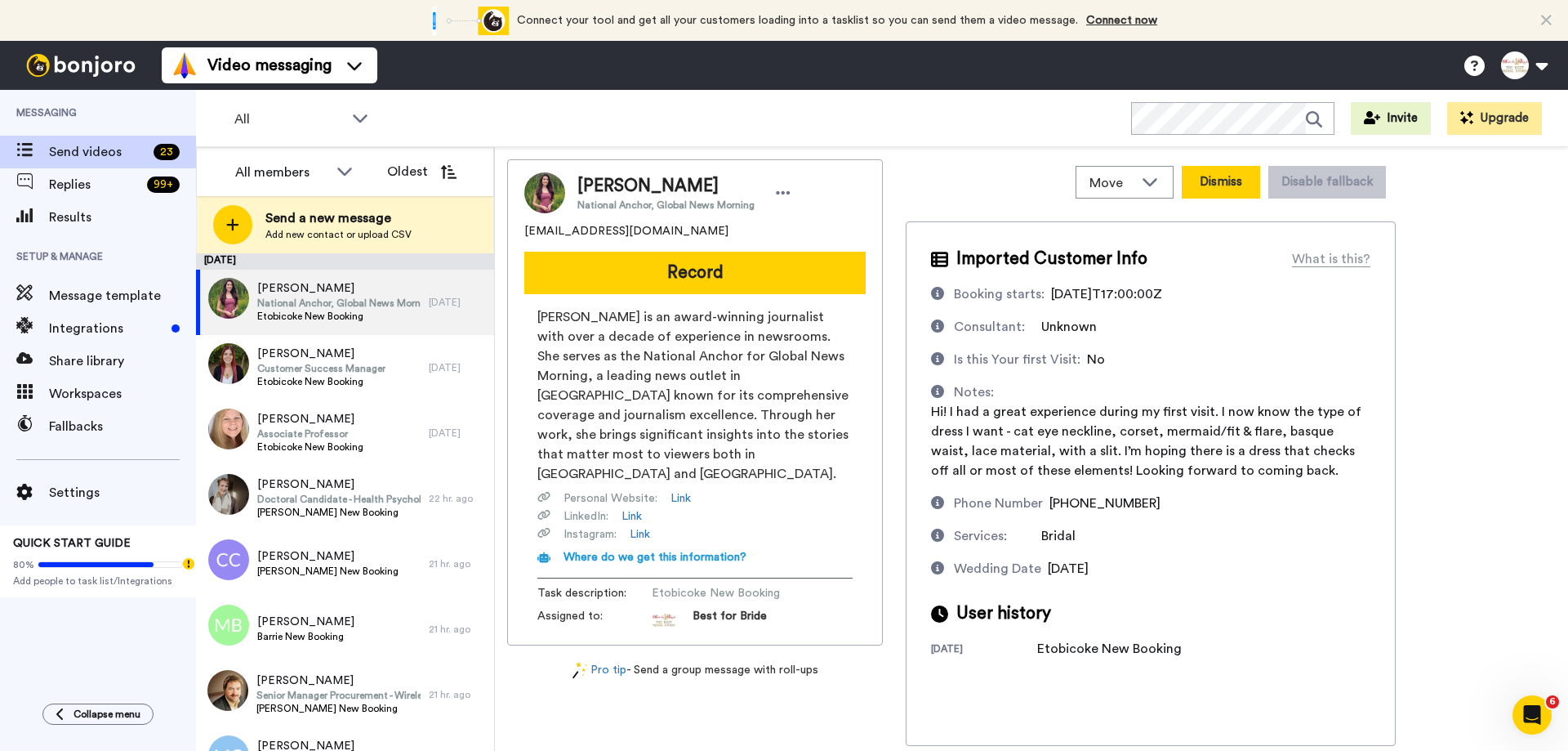
click at [1223, 183] on button "Dismiss" at bounding box center [1220, 182] width 78 height 33
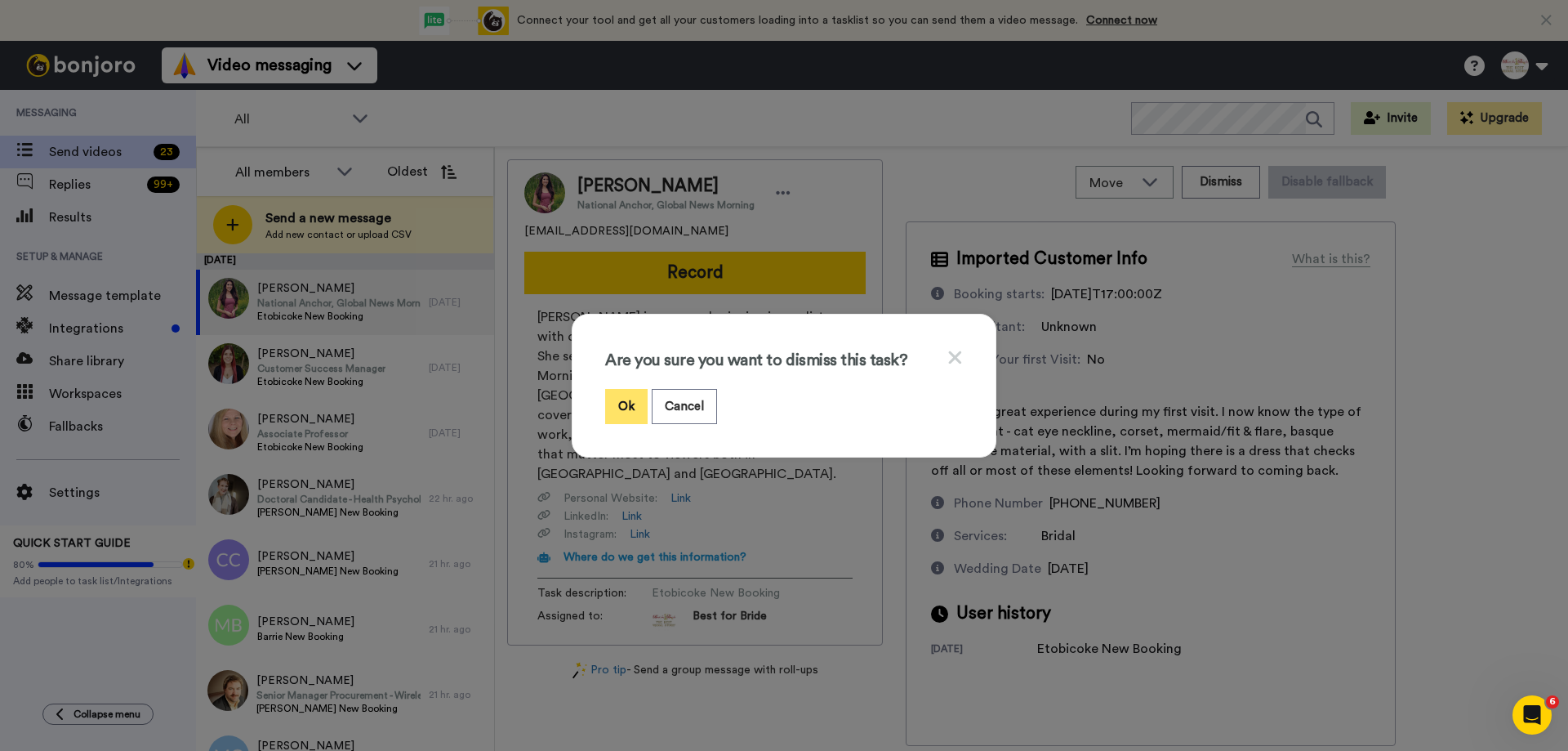
click at [618, 408] on button "Ok" at bounding box center [626, 406] width 43 height 35
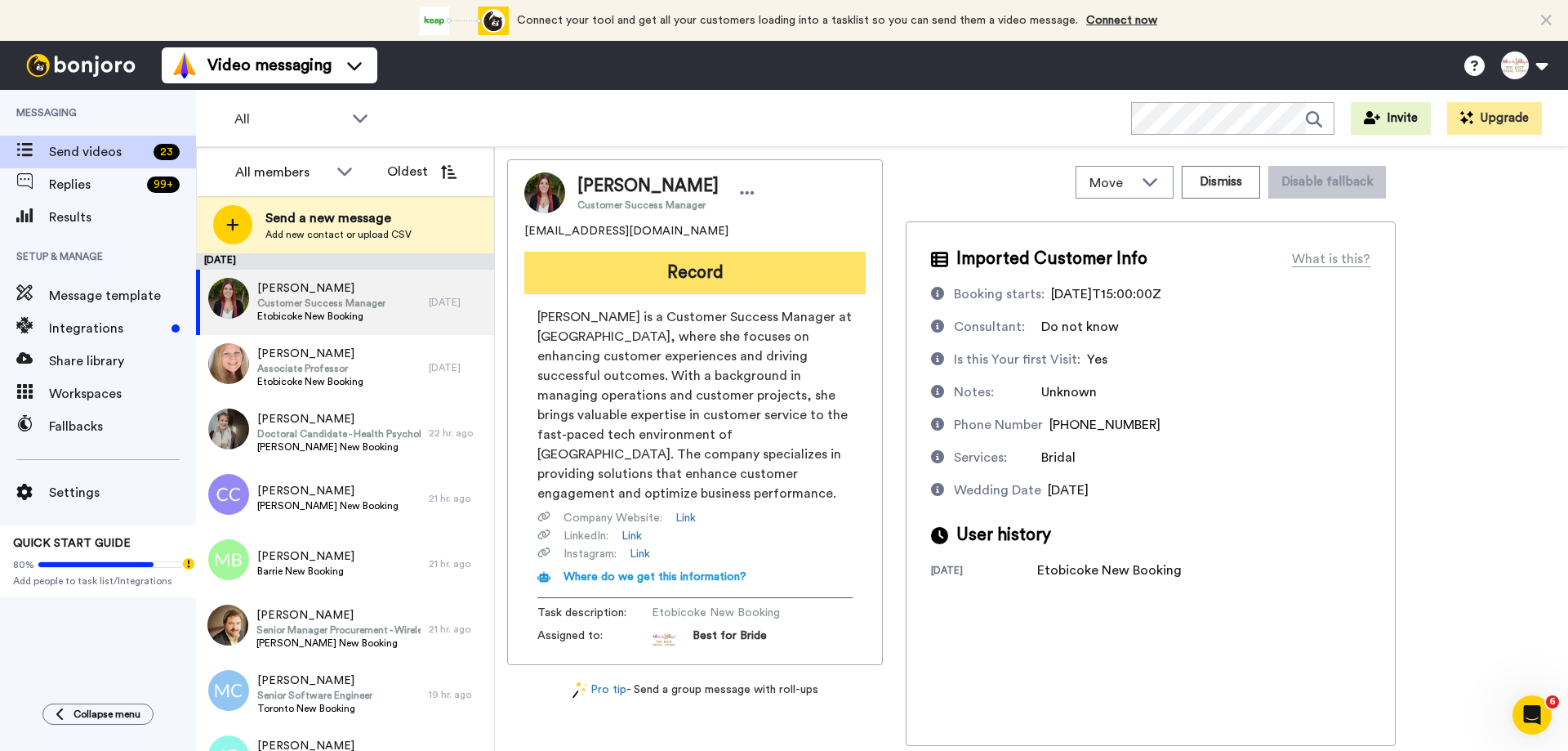
click at [666, 285] on button "Record" at bounding box center [695, 273] width 341 height 43
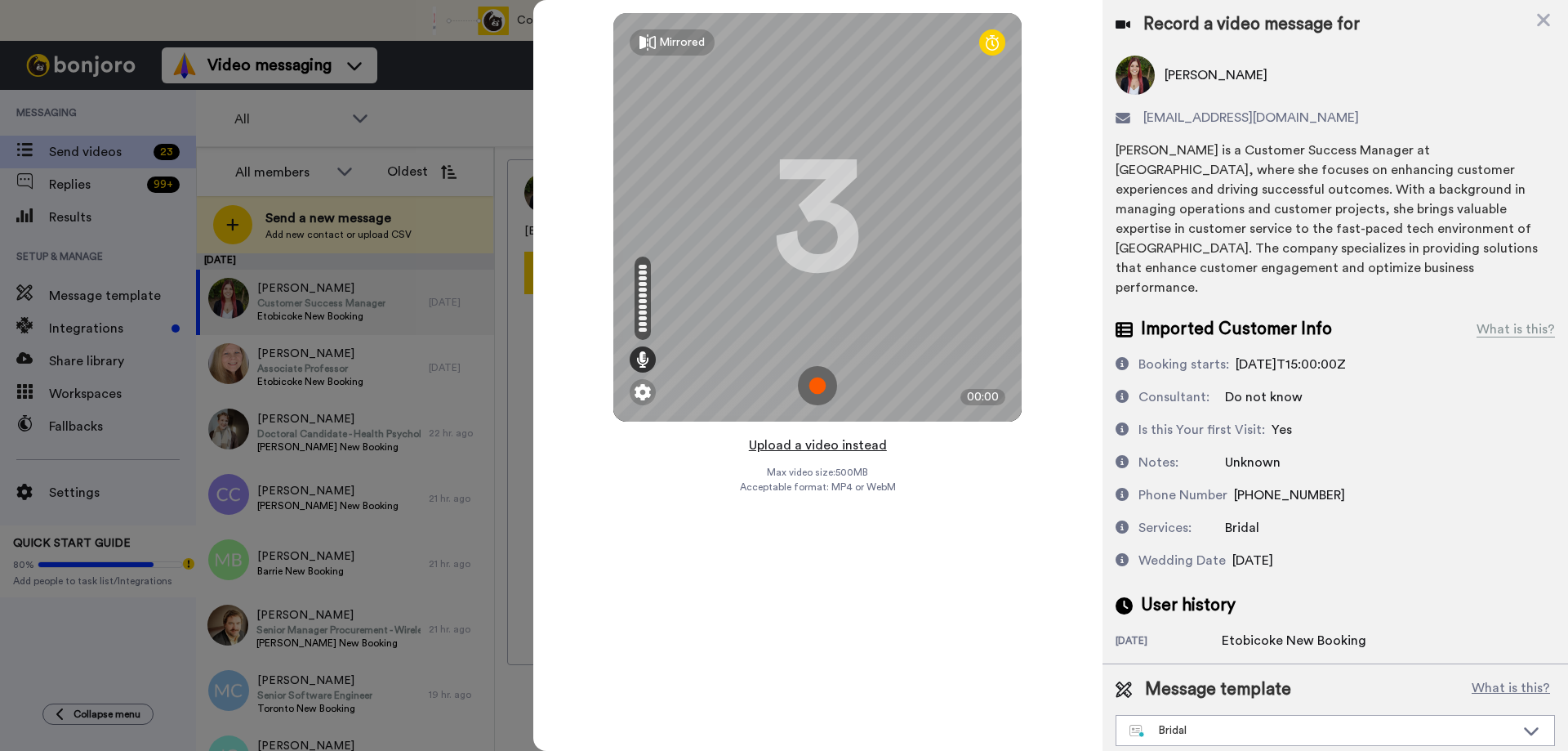
click at [832, 444] on button "Upload a video instead" at bounding box center [817, 445] width 147 height 21
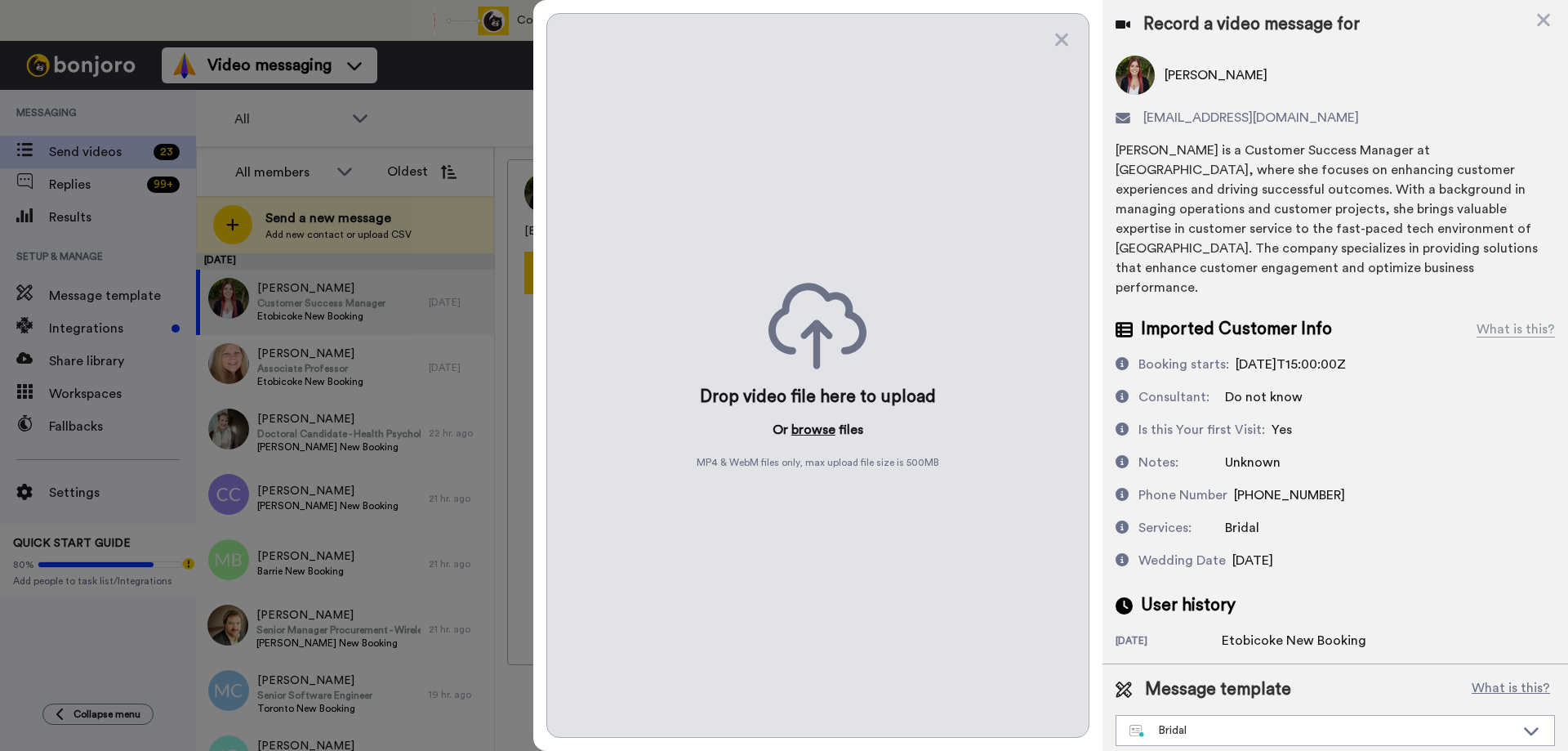
click at [820, 430] on button "browse" at bounding box center [812, 430] width 44 height 20
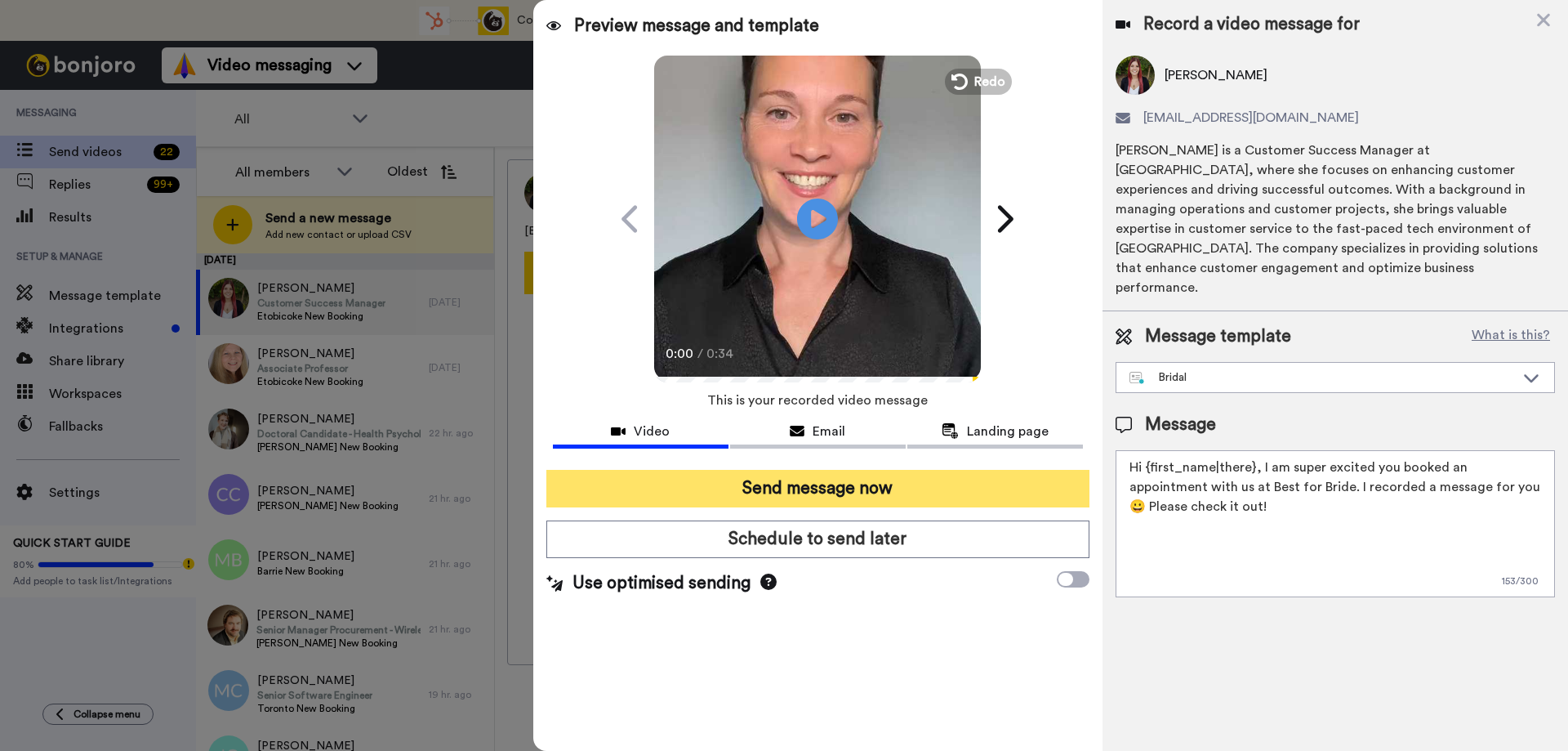
click at [789, 490] on button "Send message now" at bounding box center [818, 489] width 543 height 38
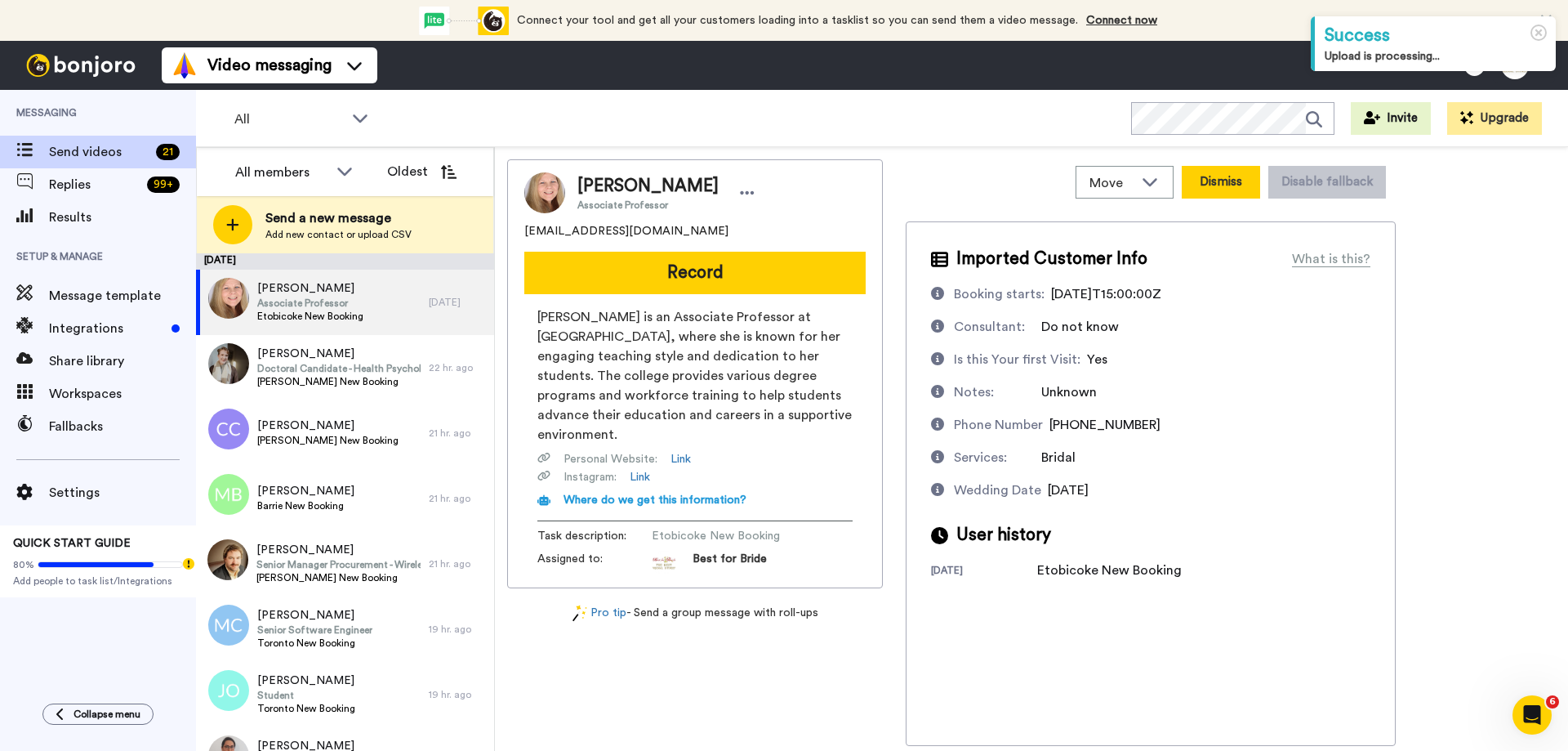
click at [1211, 187] on button "Dismiss" at bounding box center [1220, 182] width 78 height 33
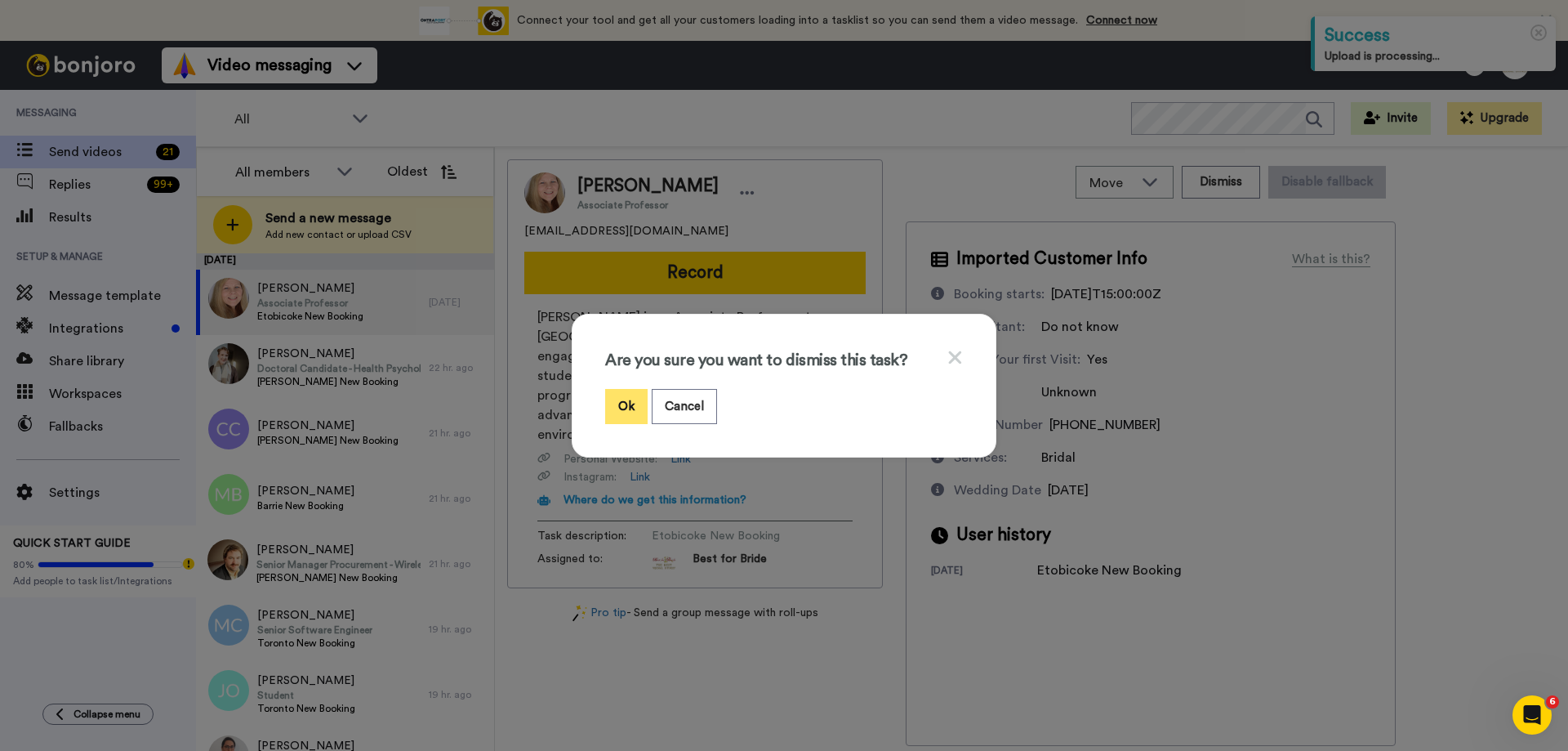
click at [611, 404] on button "Ok" at bounding box center [626, 406] width 43 height 35
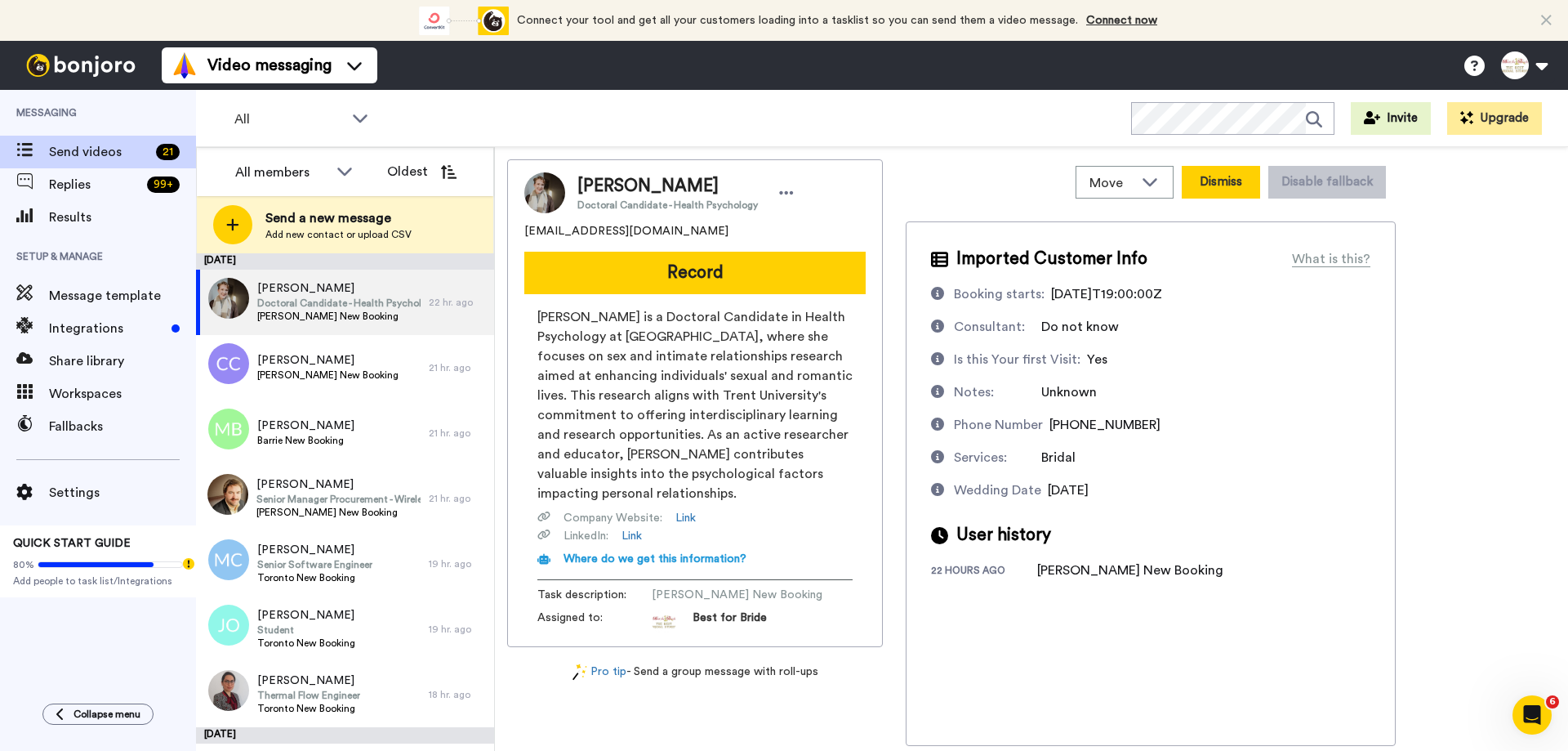
click at [1215, 175] on button "Dismiss" at bounding box center [1220, 182] width 78 height 33
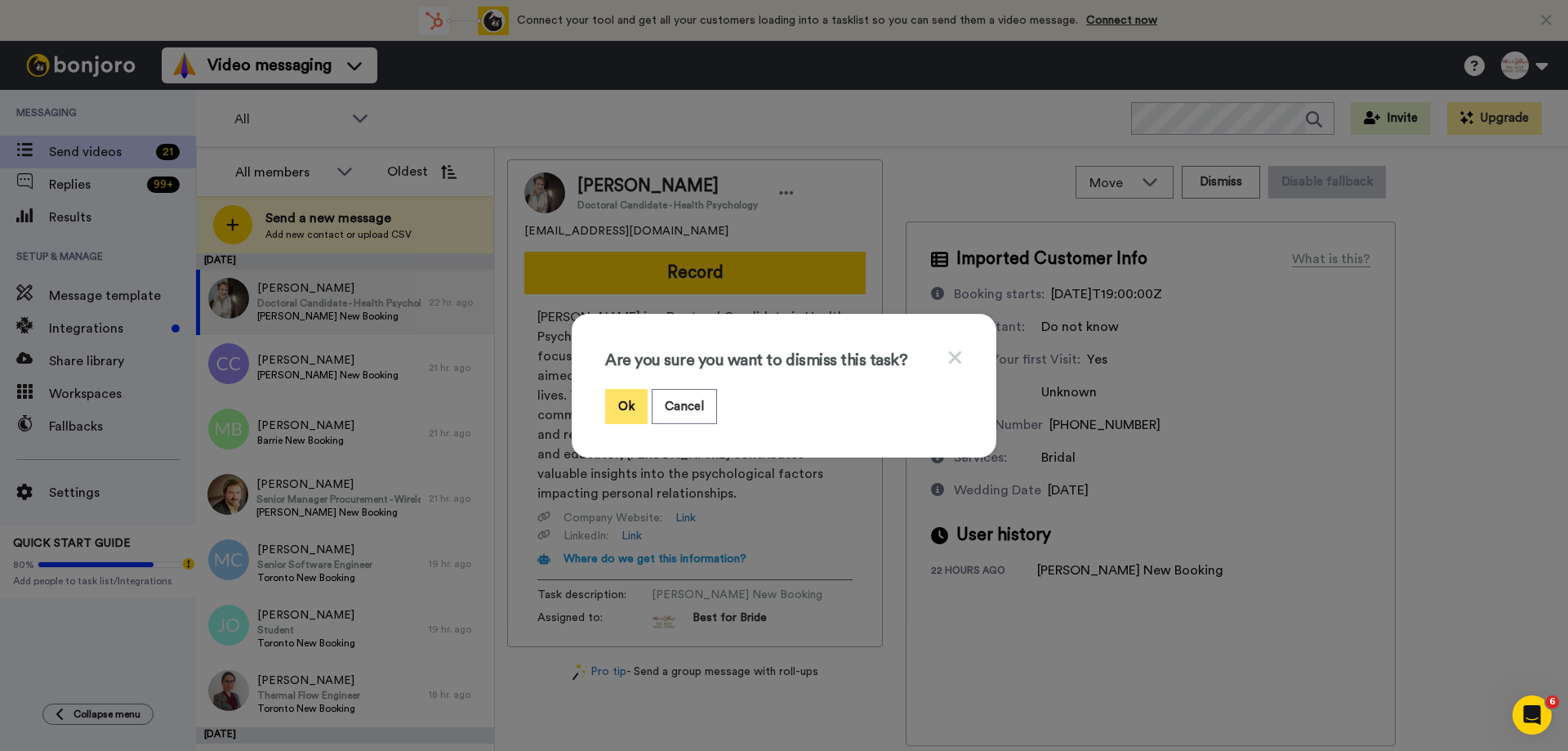
click at [621, 417] on button "Ok" at bounding box center [626, 406] width 43 height 35
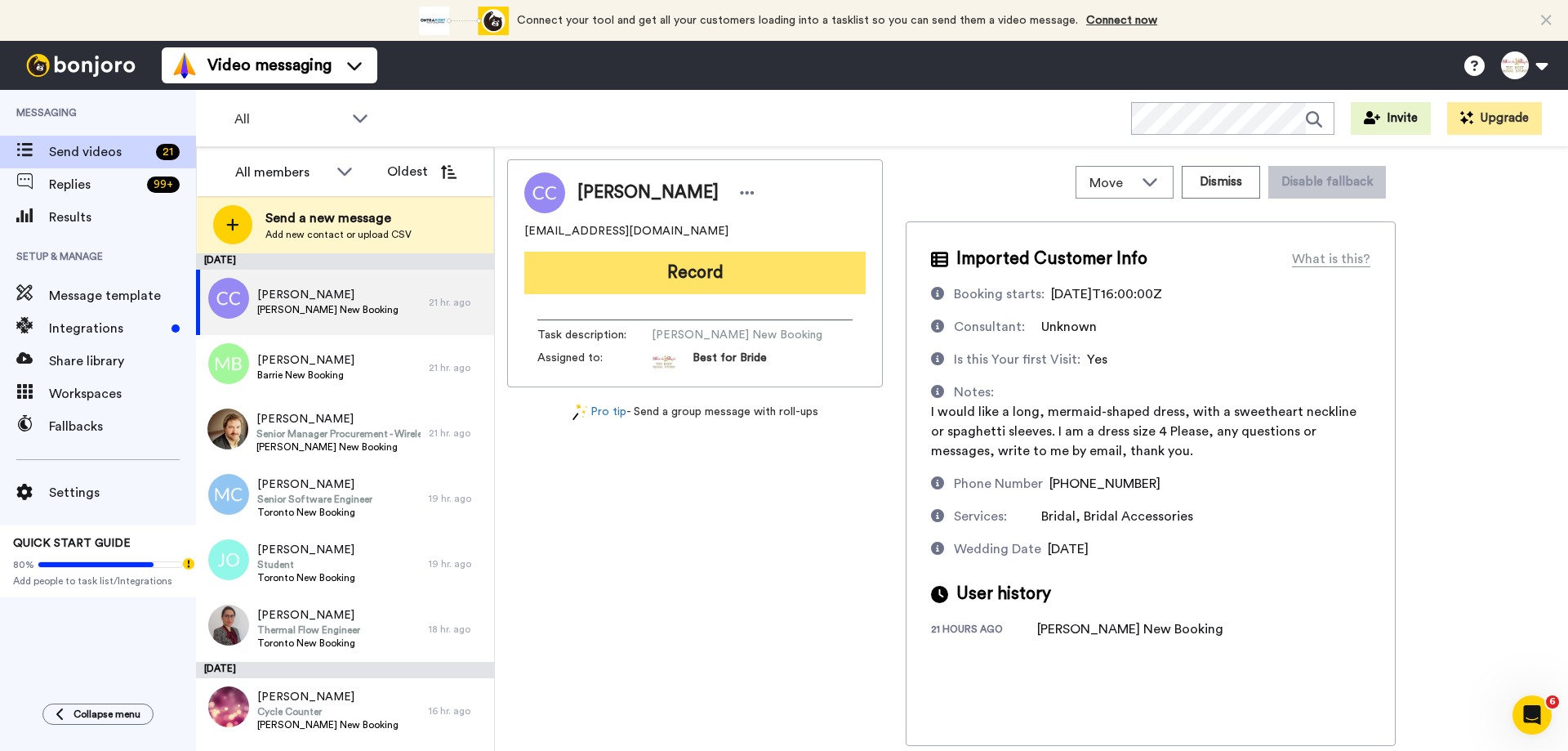
click at [689, 277] on button "Record" at bounding box center [695, 273] width 341 height 43
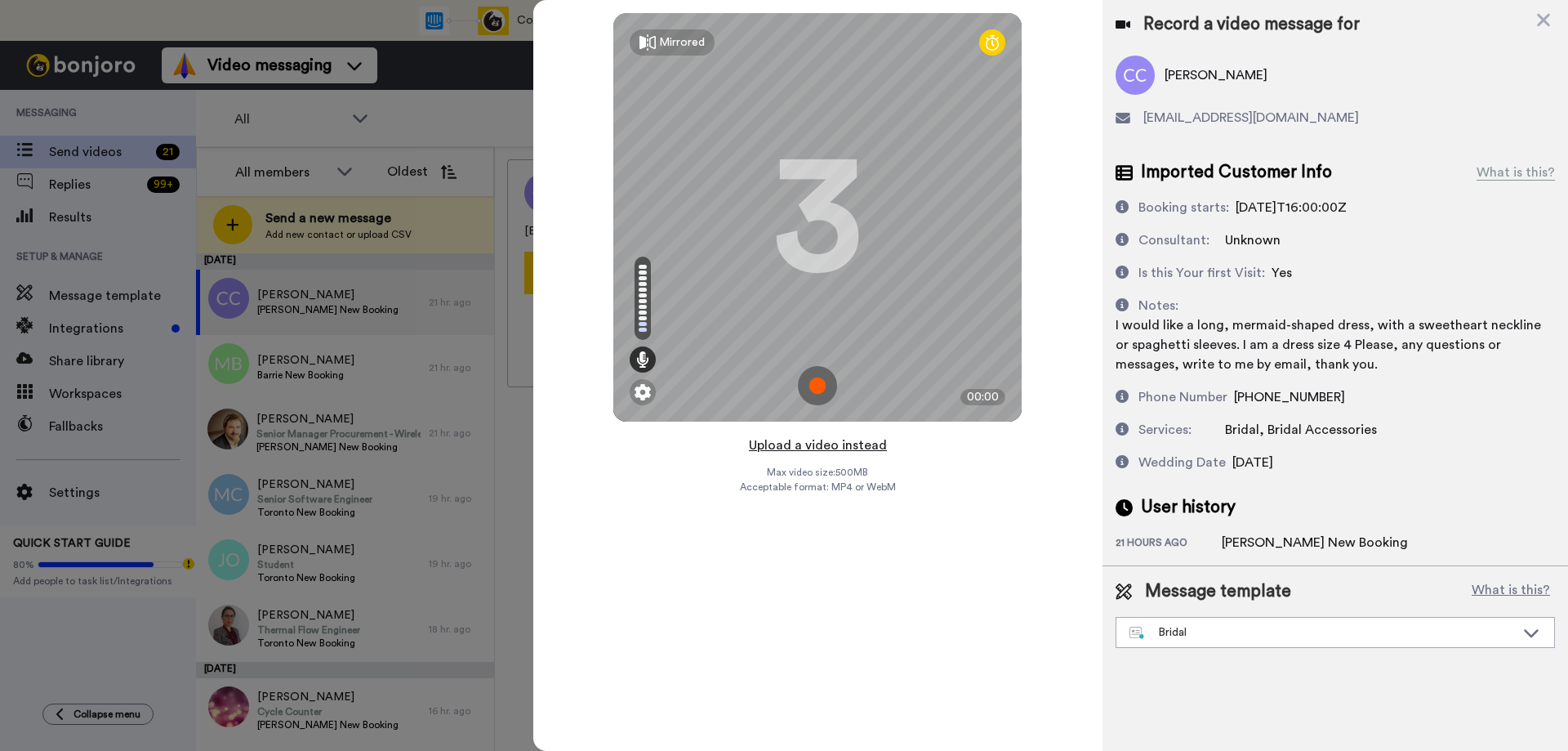
click at [810, 439] on button "Upload a video instead" at bounding box center [817, 445] width 147 height 21
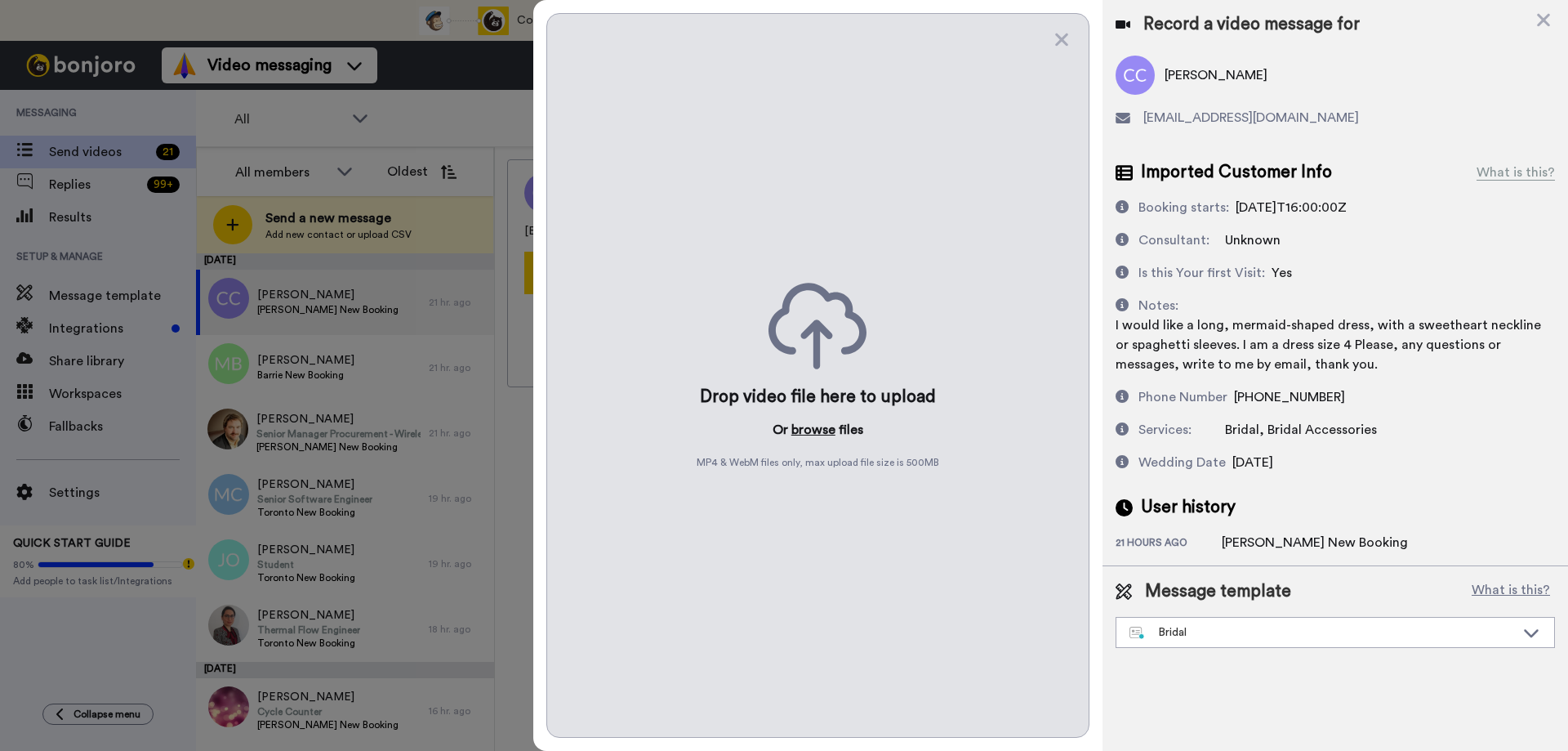
click at [810, 433] on button "browse" at bounding box center [812, 430] width 44 height 20
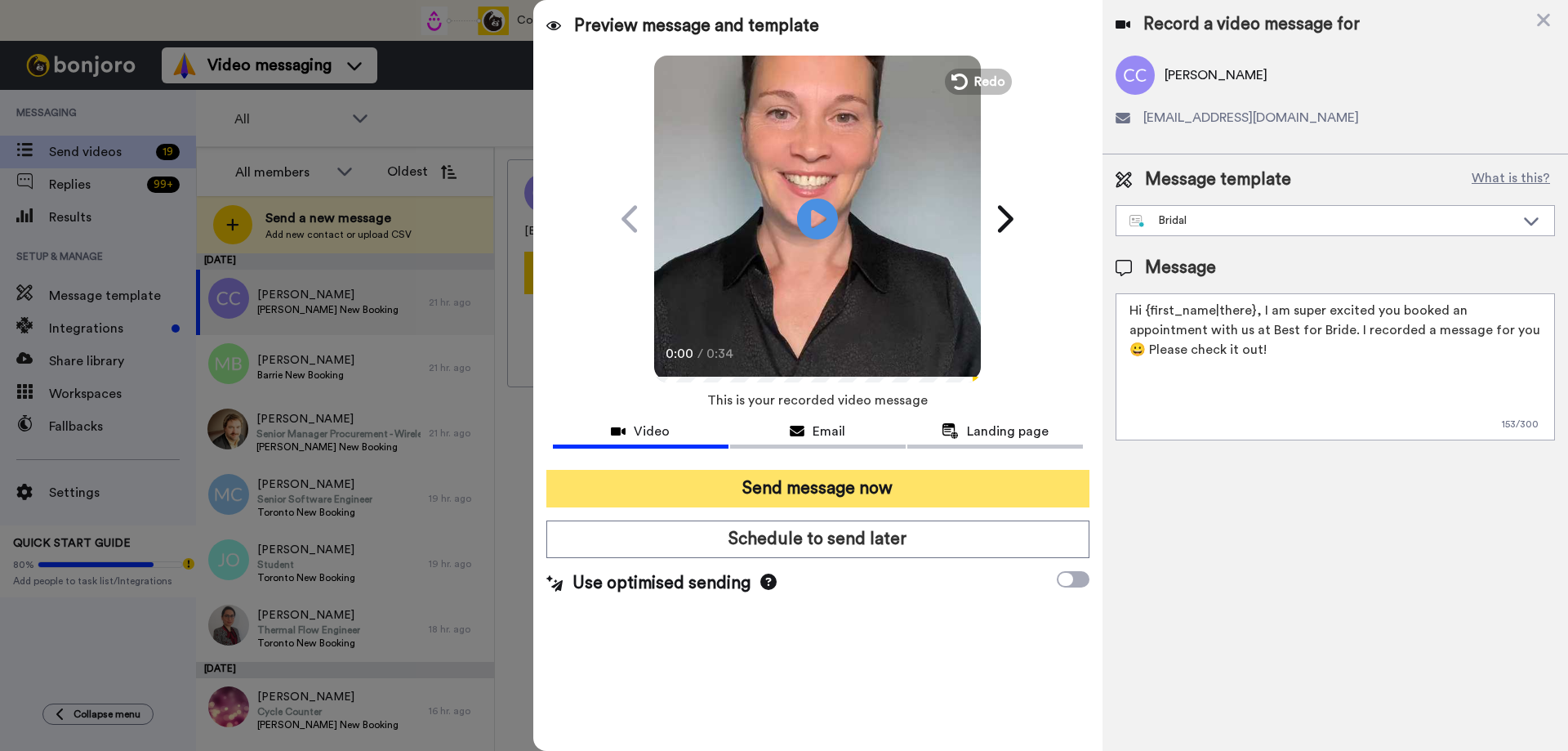
click at [791, 488] on button "Send message now" at bounding box center [818, 489] width 543 height 38
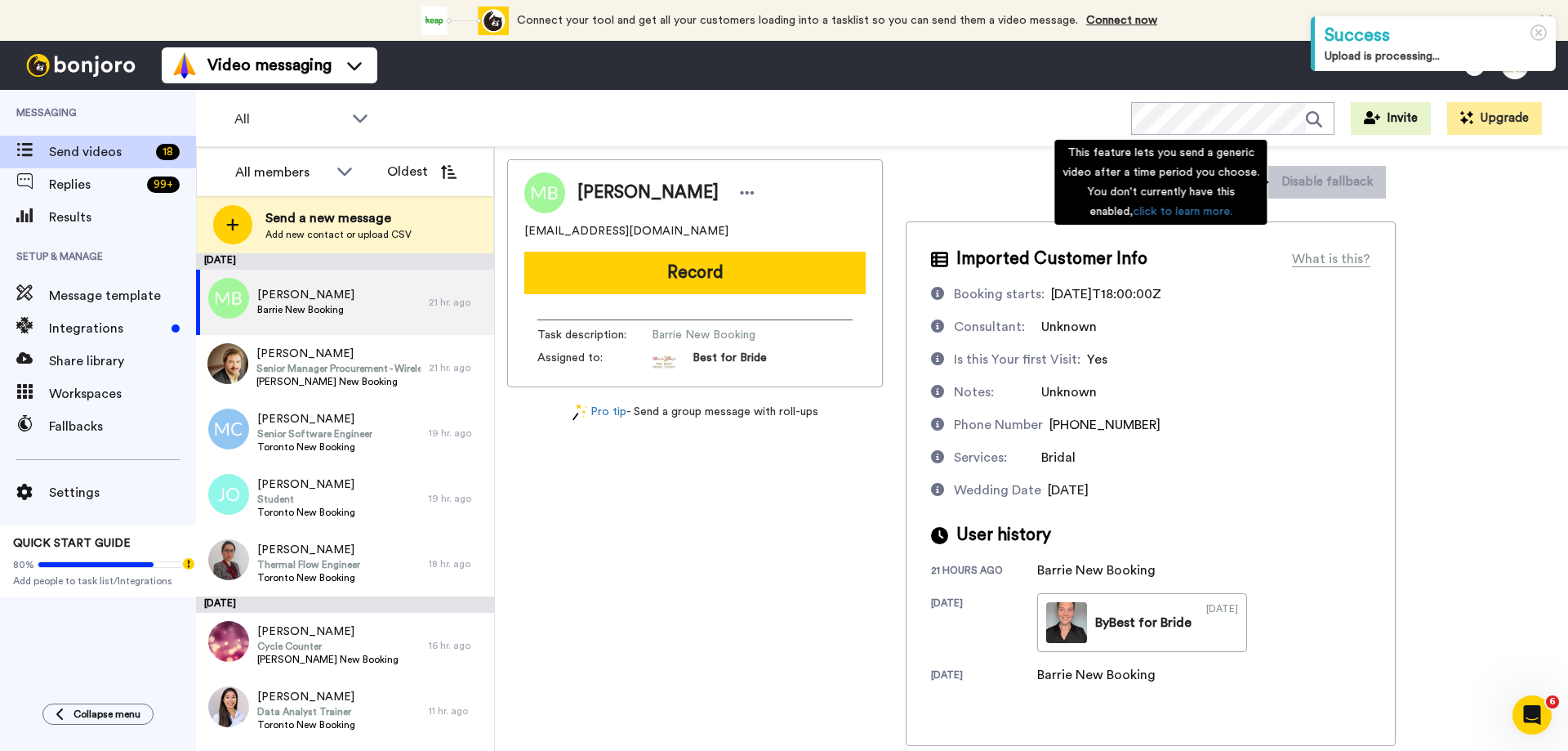
click at [1220, 179] on div "This feature lets you send a generic video after a time period you choose. You …" at bounding box center [1160, 182] width 212 height 85
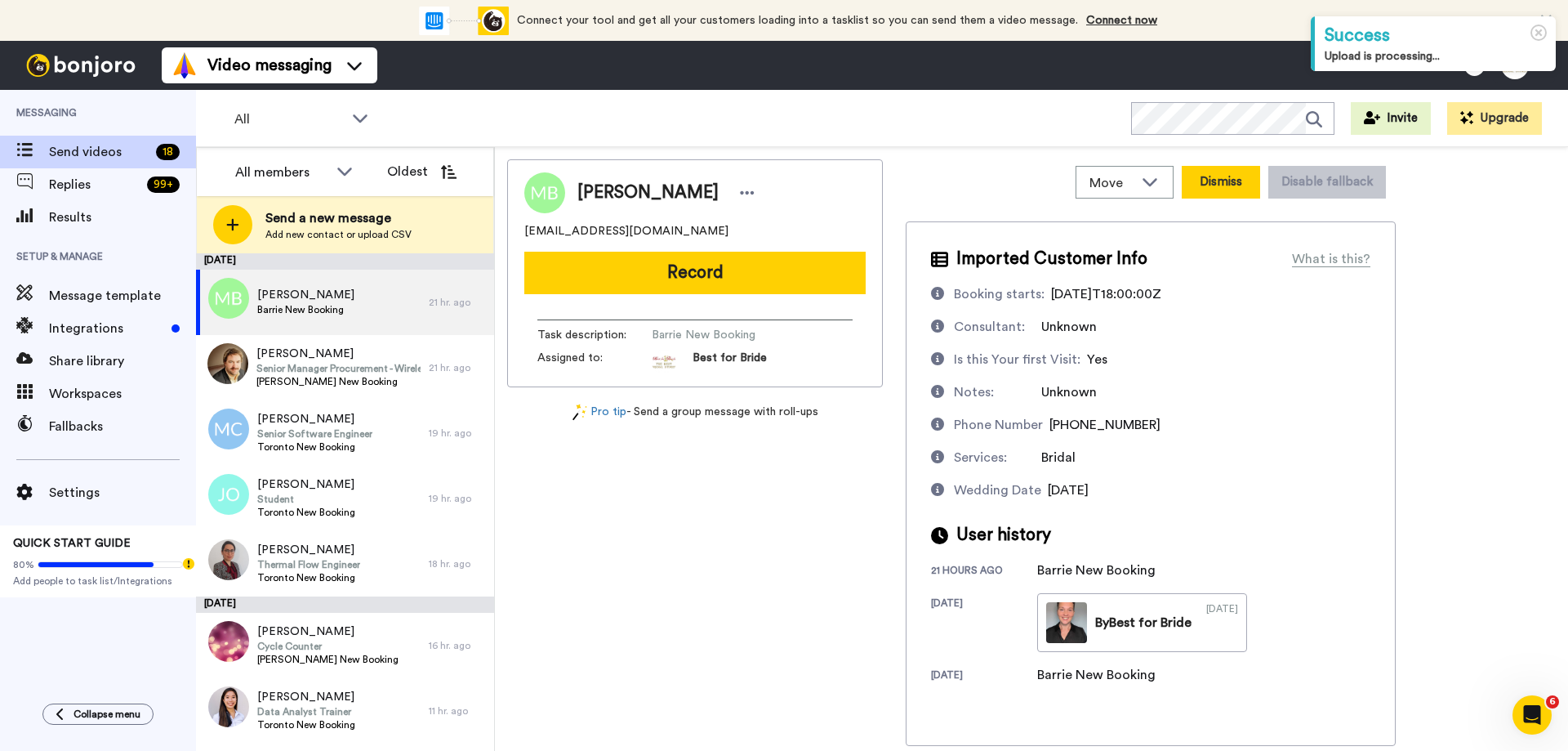
click at [1216, 180] on button "Dismiss" at bounding box center [1220, 182] width 78 height 33
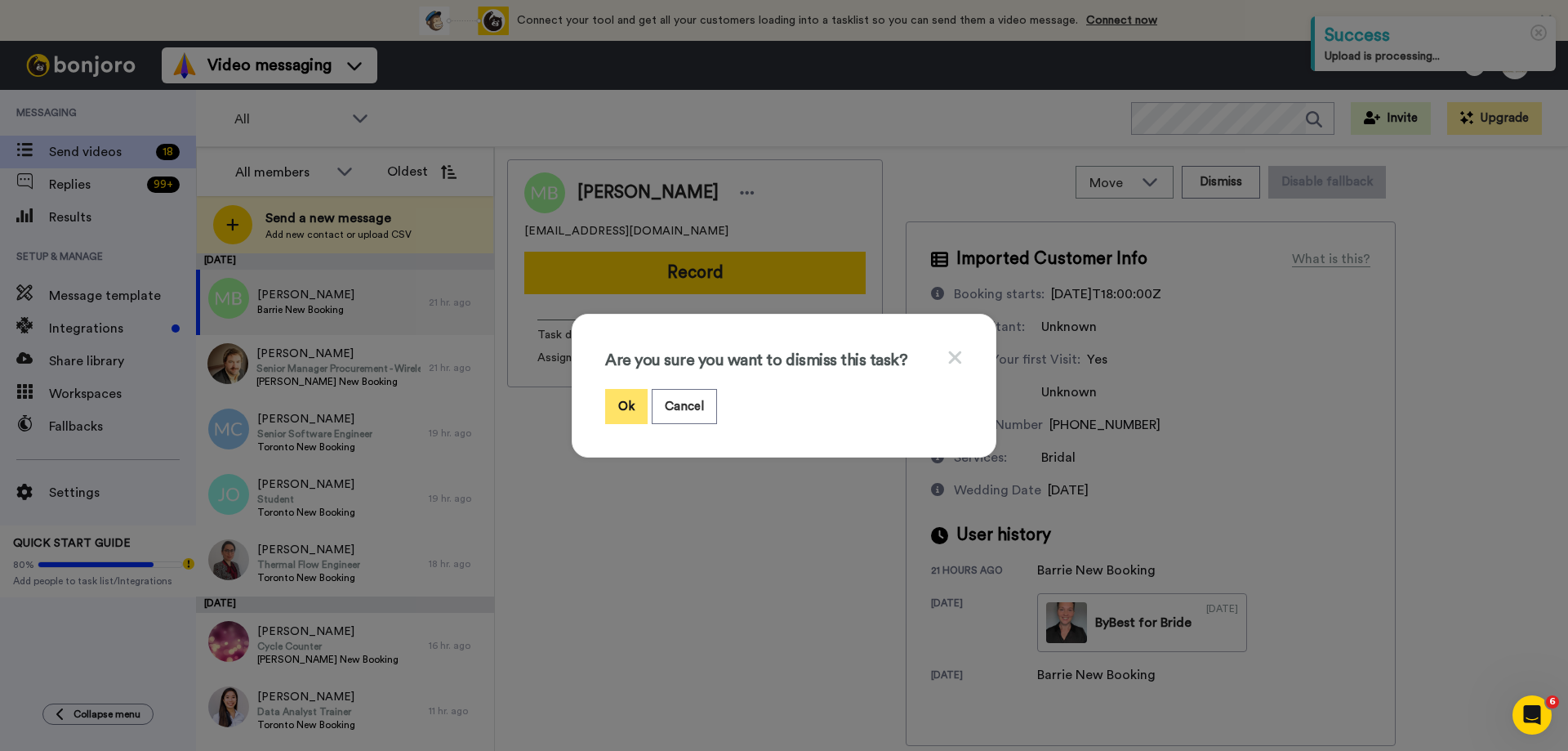
click at [613, 399] on button "Ok" at bounding box center [626, 406] width 43 height 35
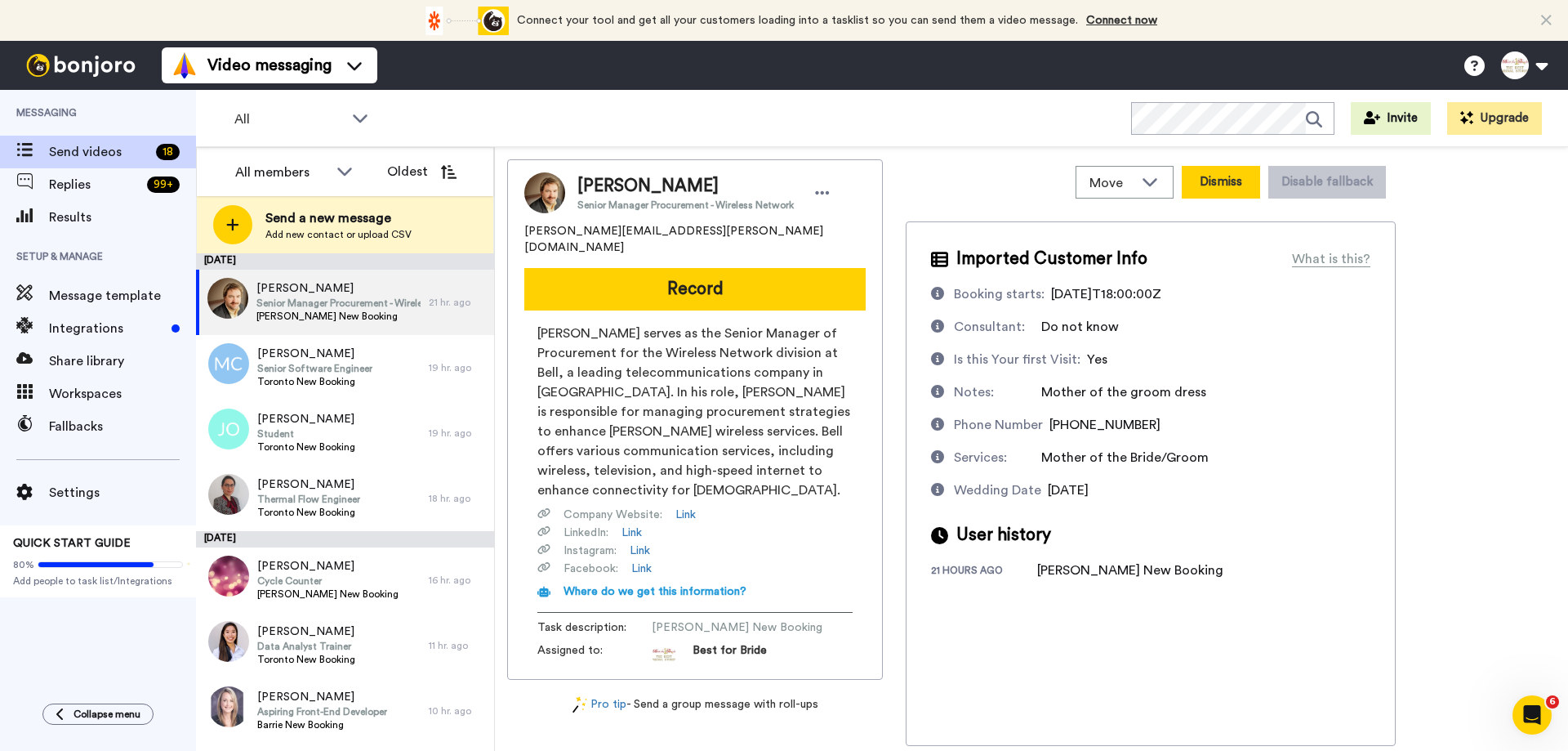
click at [1243, 190] on button "Dismiss" at bounding box center [1220, 182] width 78 height 33
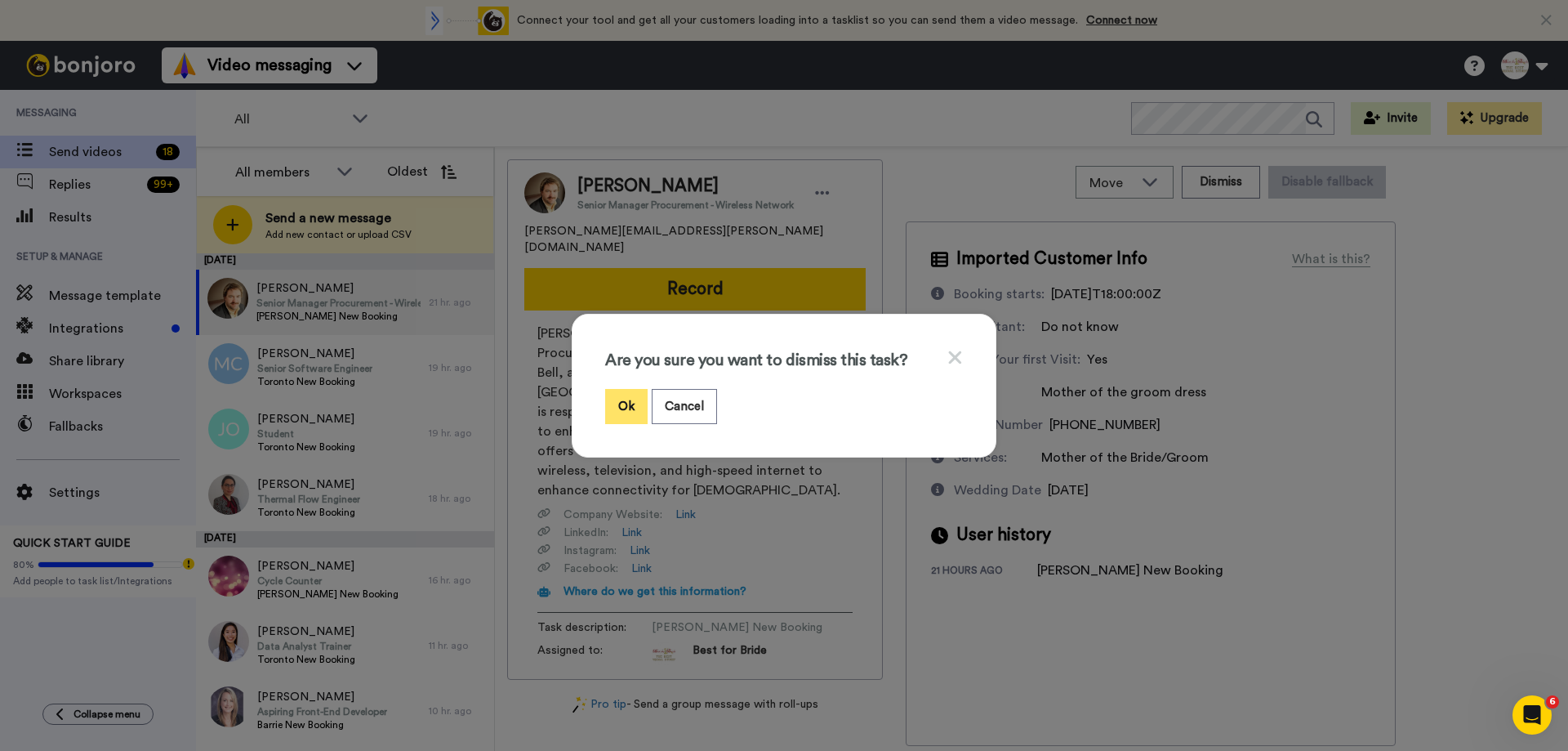
click at [619, 409] on button "Ok" at bounding box center [626, 406] width 43 height 35
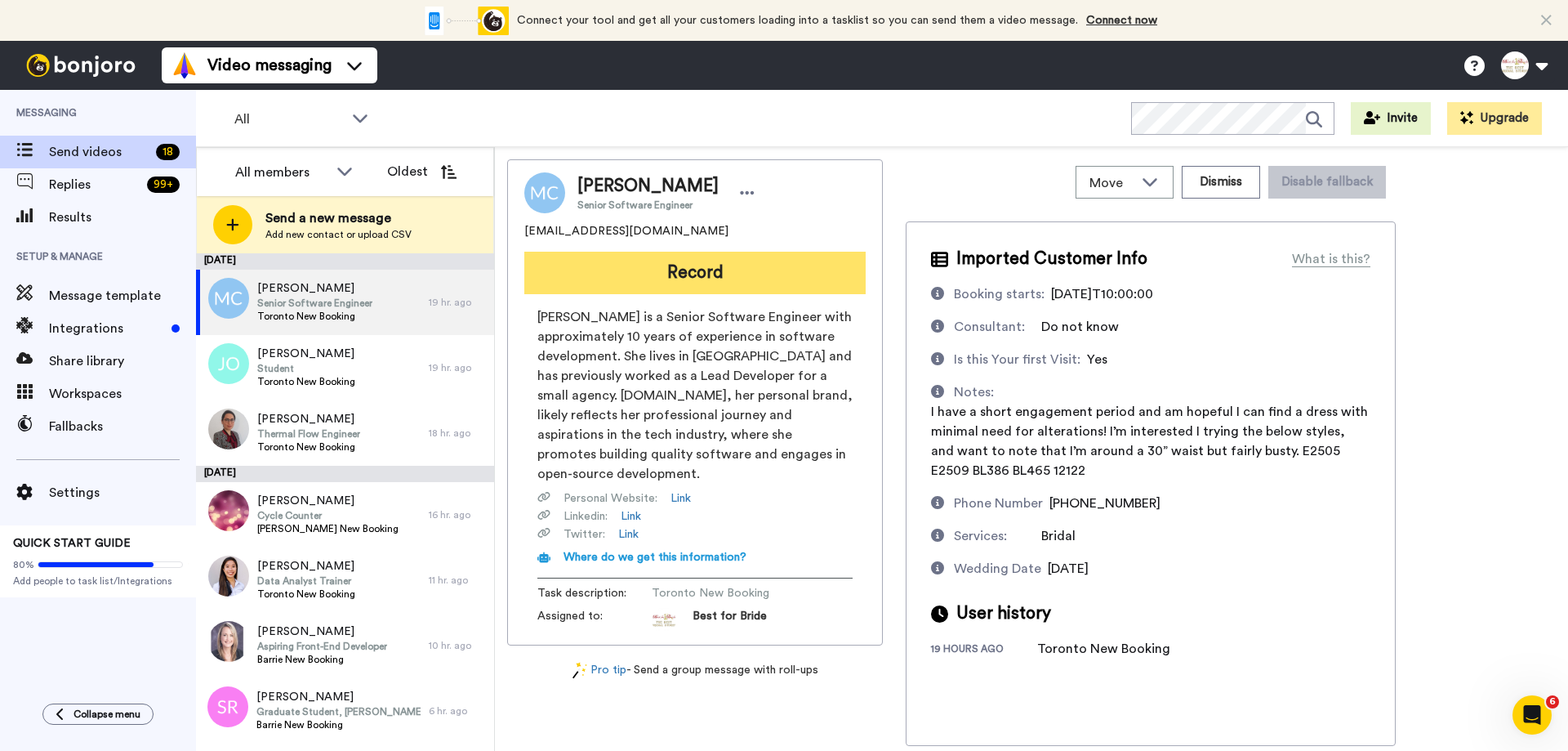
click at [644, 274] on button "Record" at bounding box center [695, 273] width 341 height 43
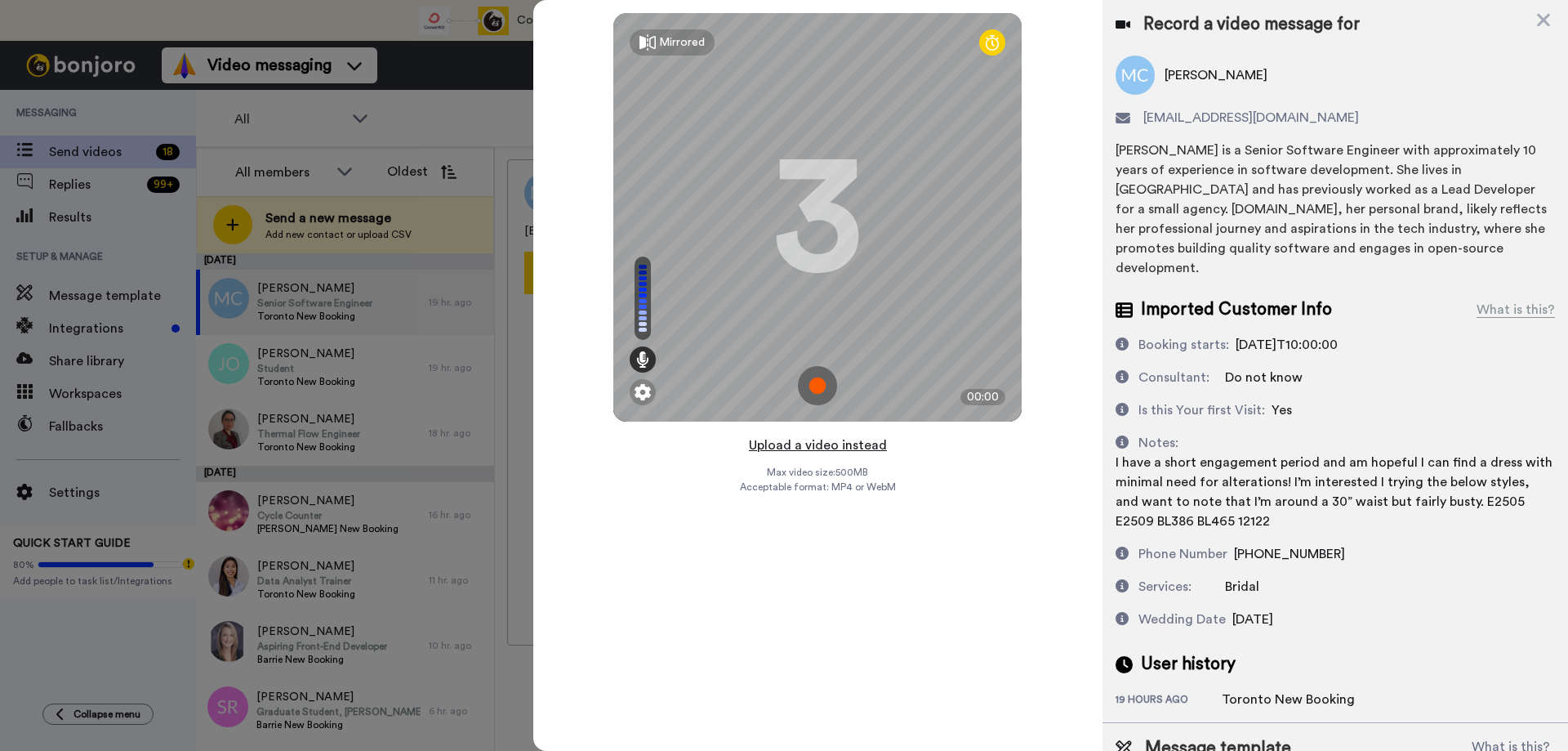
click at [829, 445] on button "Upload a video instead" at bounding box center [817, 445] width 147 height 21
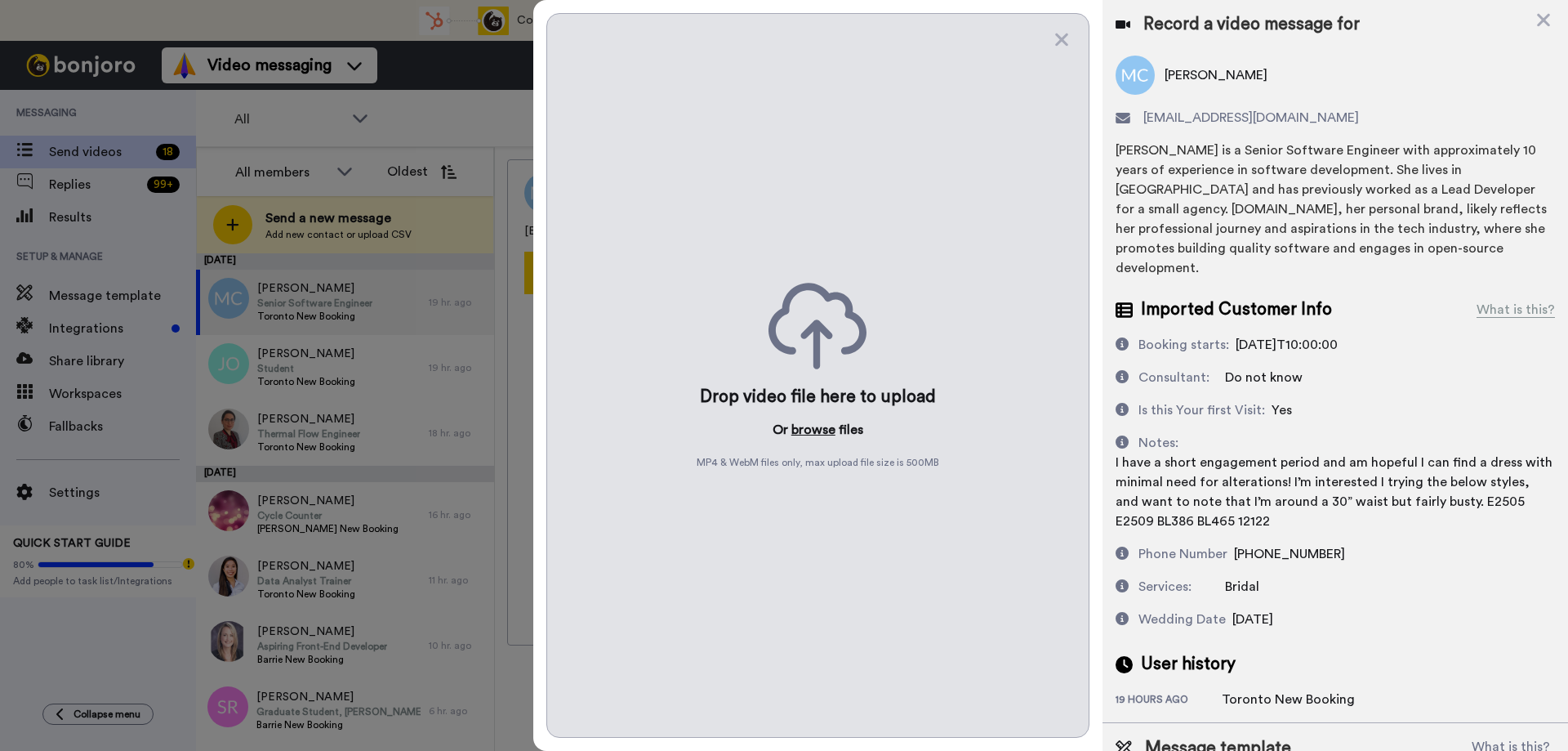
click at [815, 430] on button "browse" at bounding box center [812, 430] width 44 height 20
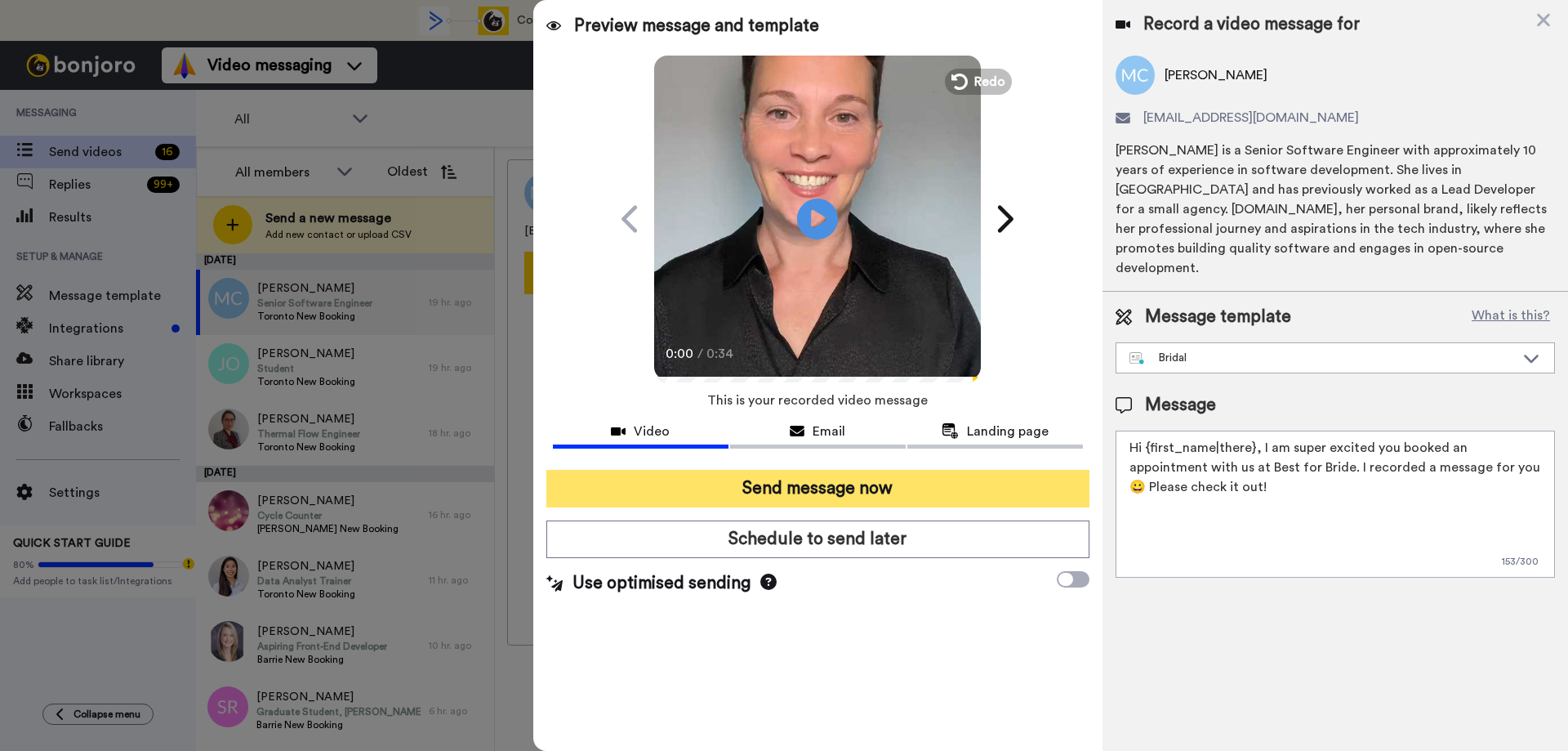
click at [895, 496] on button "Send message now" at bounding box center [818, 489] width 543 height 38
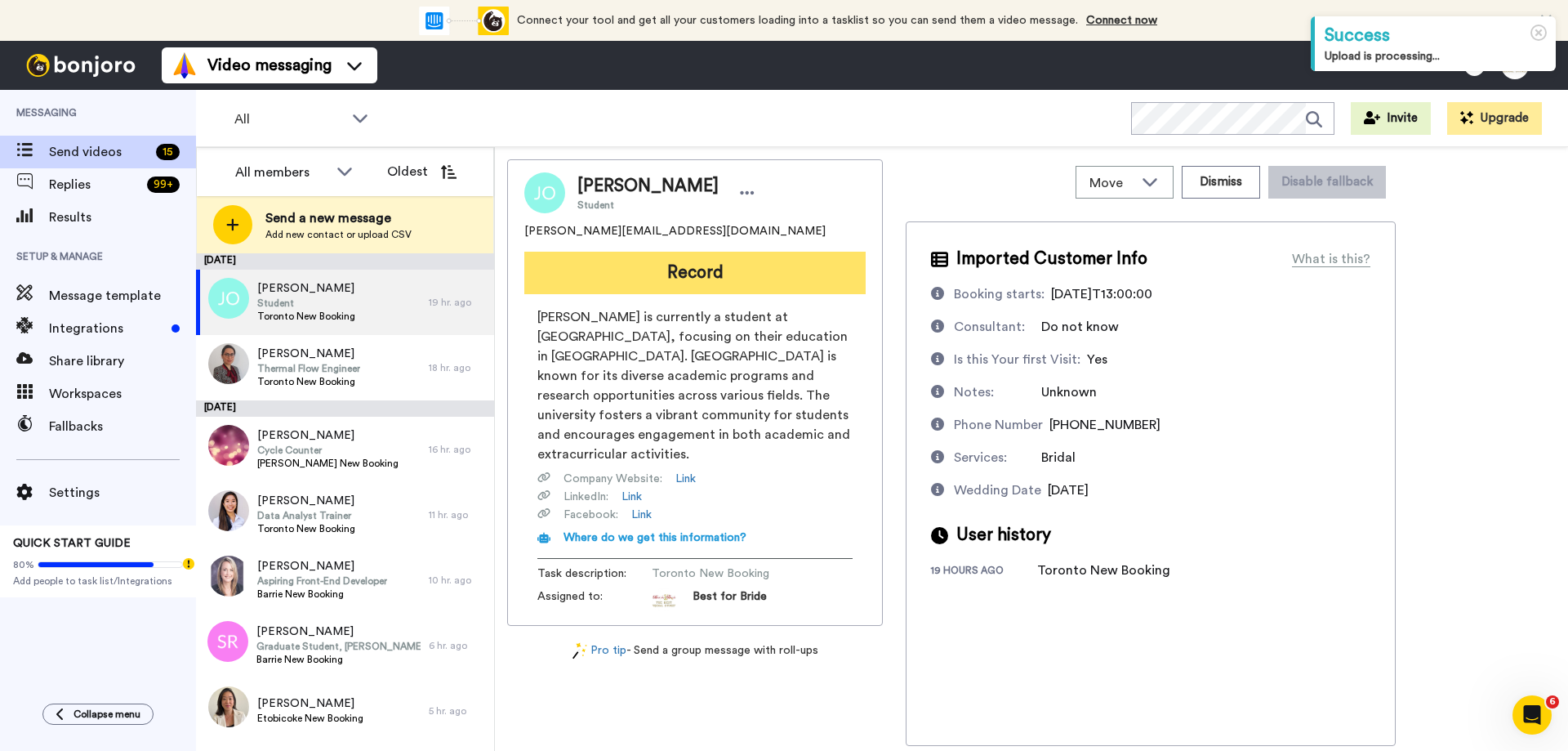
click at [662, 263] on button "Record" at bounding box center [695, 273] width 341 height 43
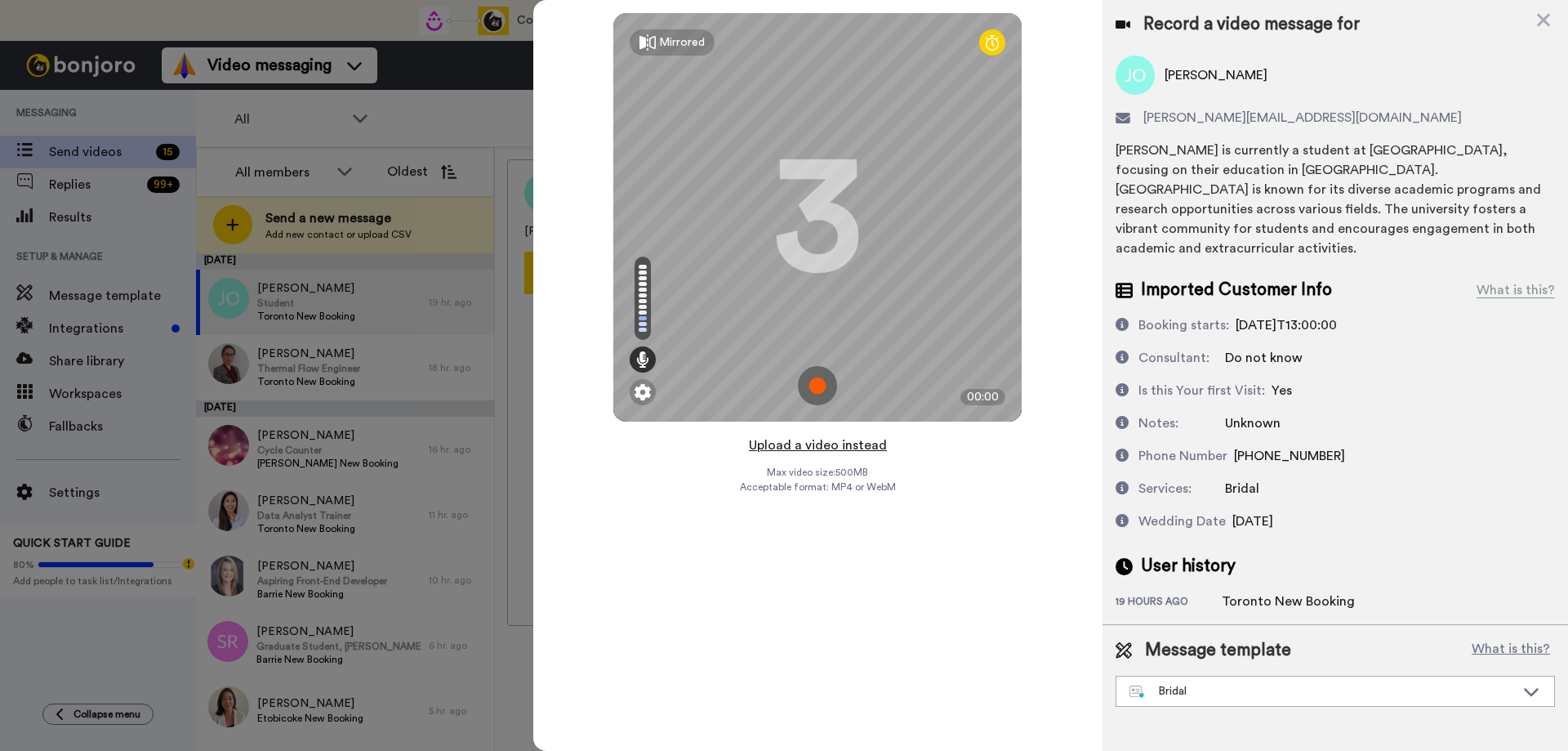
click at [817, 445] on button "Upload a video instead" at bounding box center [817, 445] width 147 height 21
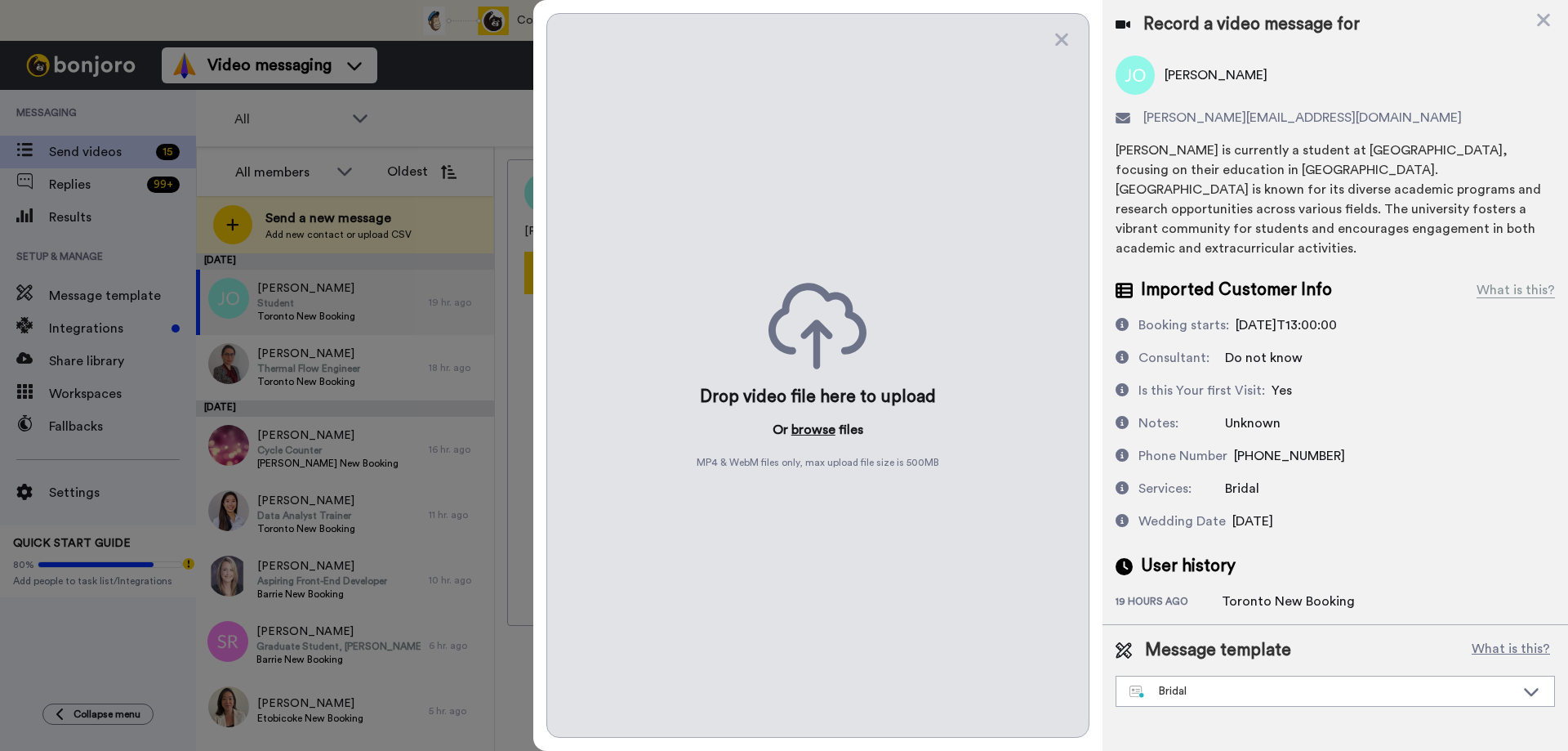
click at [811, 434] on button "browse" at bounding box center [812, 430] width 44 height 20
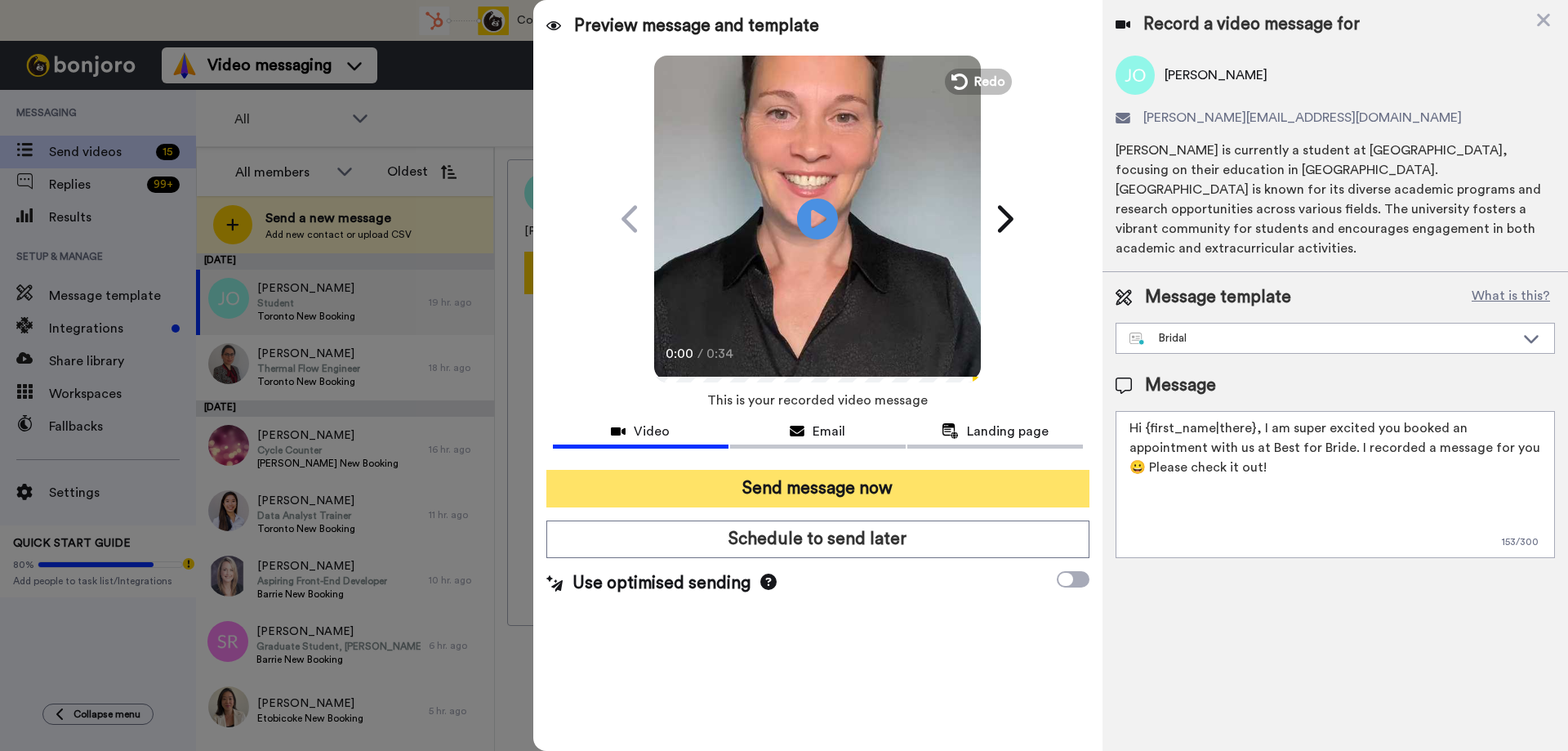
click at [840, 480] on button "Send message now" at bounding box center [818, 489] width 543 height 38
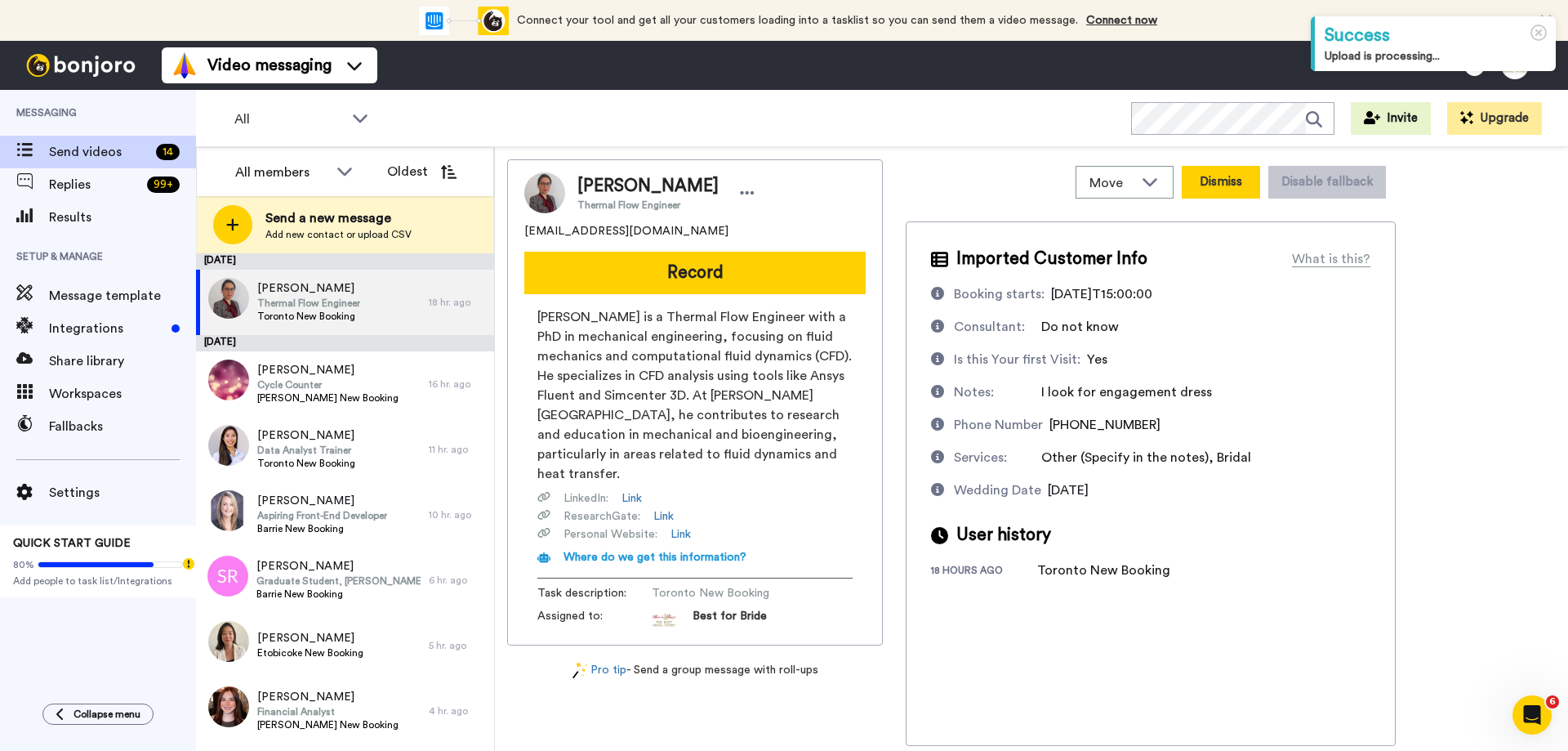
click at [1218, 186] on button "Dismiss" at bounding box center [1220, 182] width 78 height 33
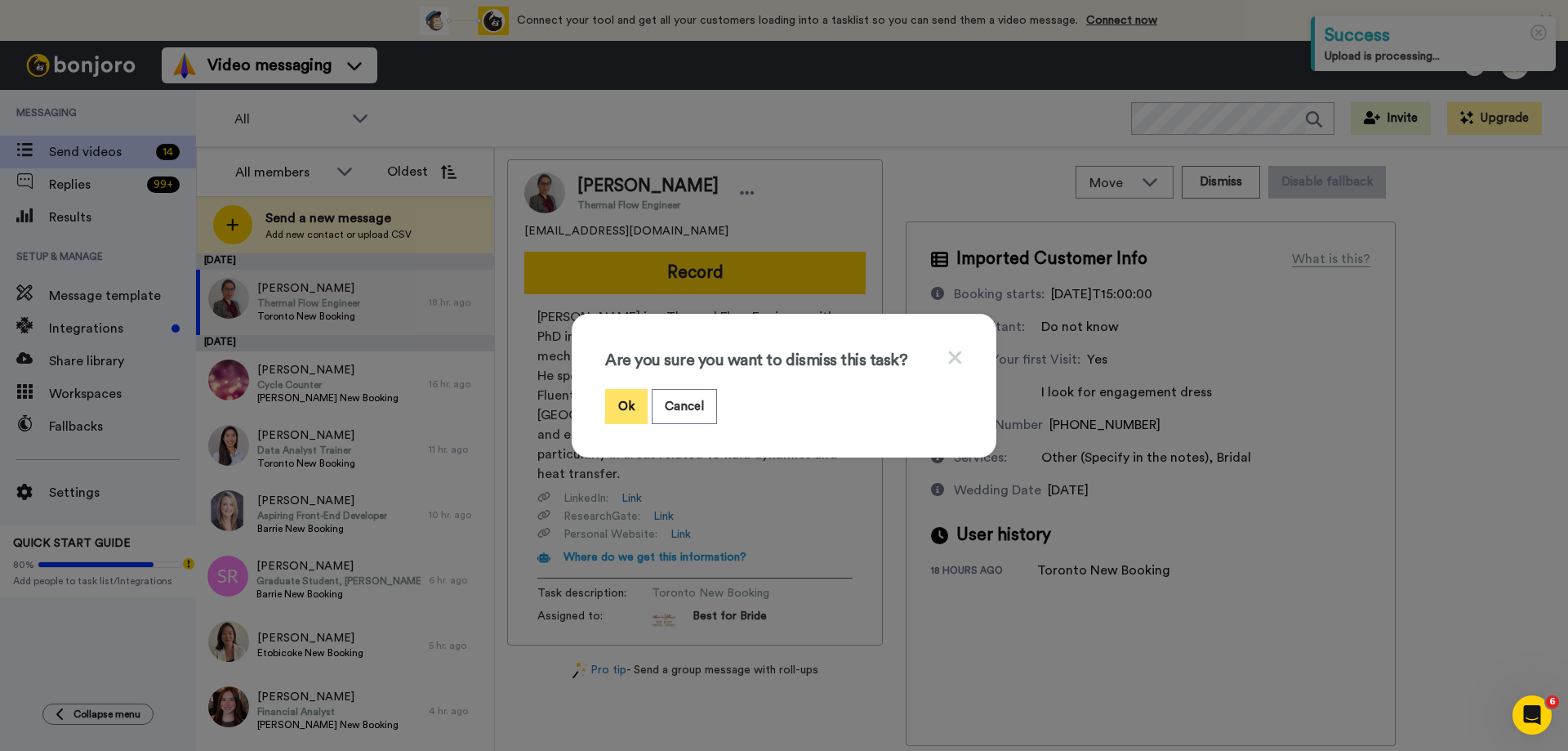
click at [621, 412] on button "Ok" at bounding box center [626, 406] width 43 height 35
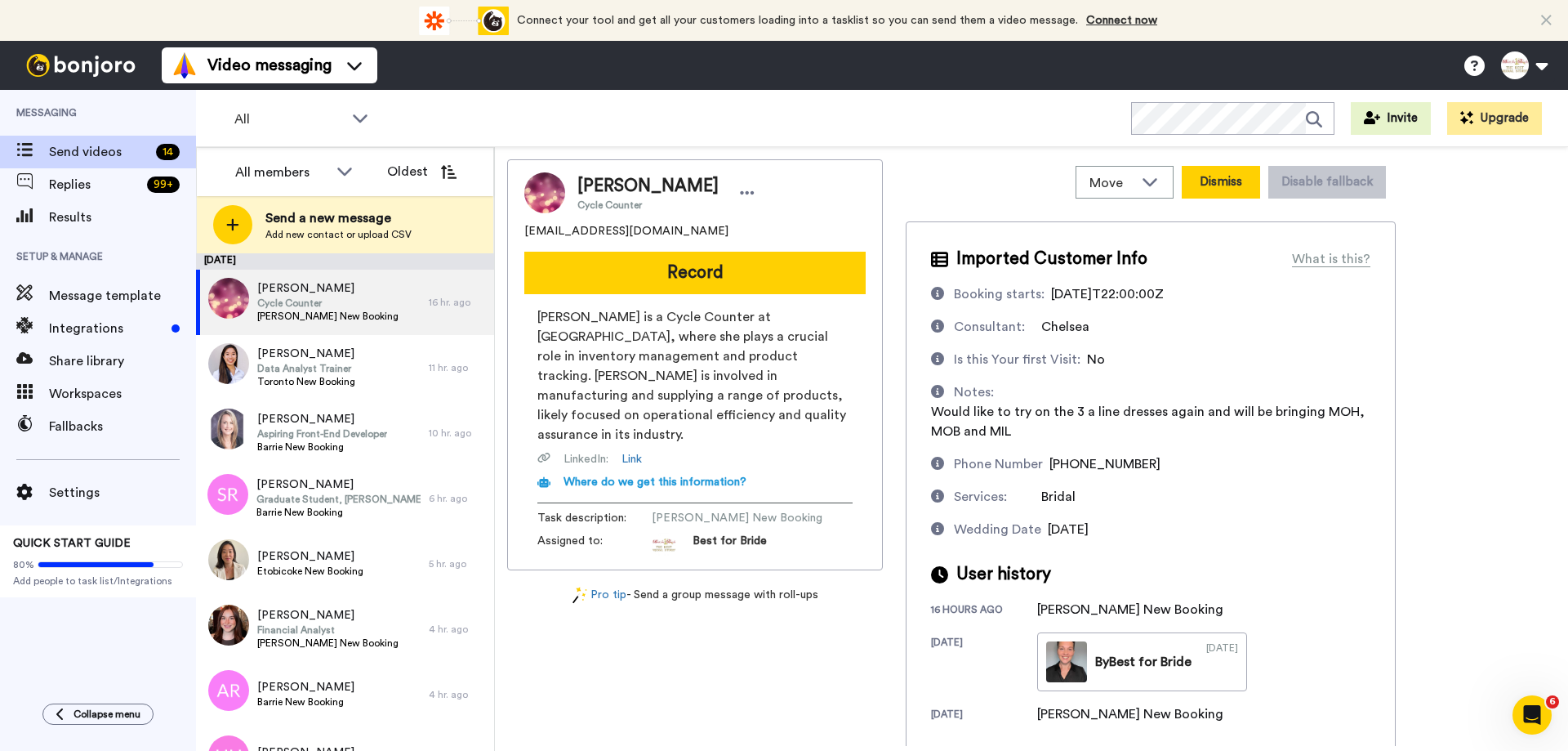
click at [1224, 176] on button "Dismiss" at bounding box center [1220, 182] width 78 height 33
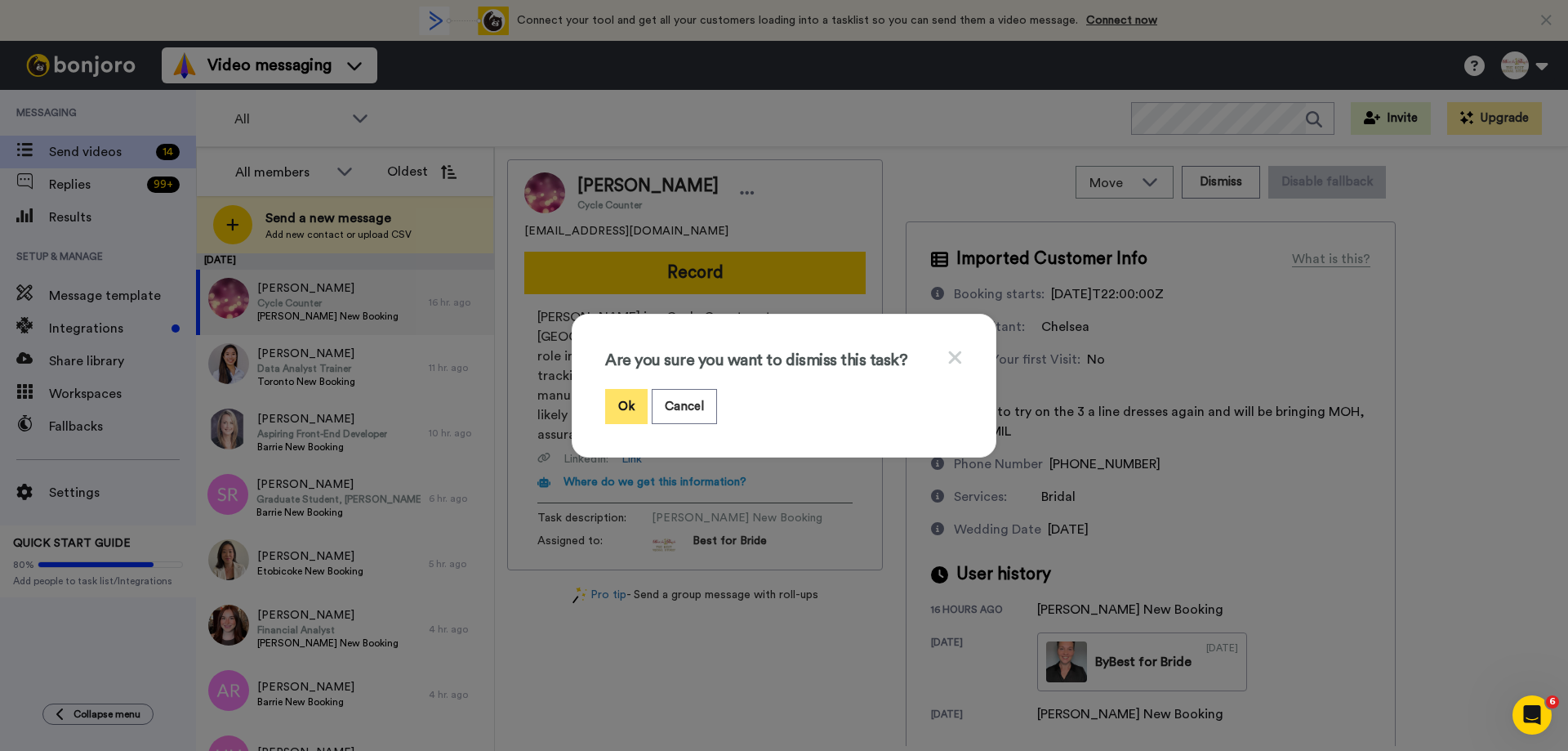
click at [615, 411] on button "Ok" at bounding box center [626, 406] width 43 height 35
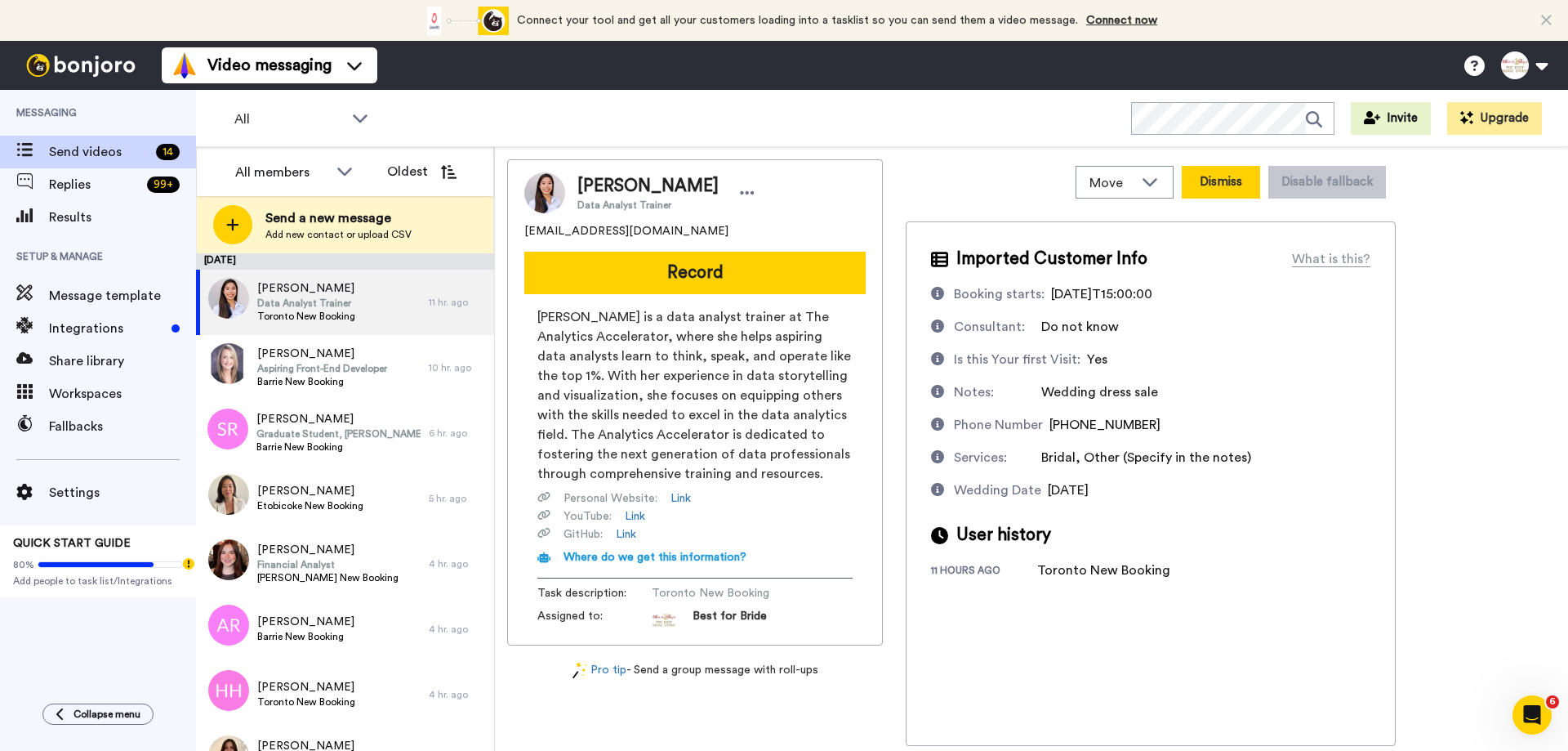
click at [1216, 191] on button "Dismiss" at bounding box center [1220, 182] width 78 height 33
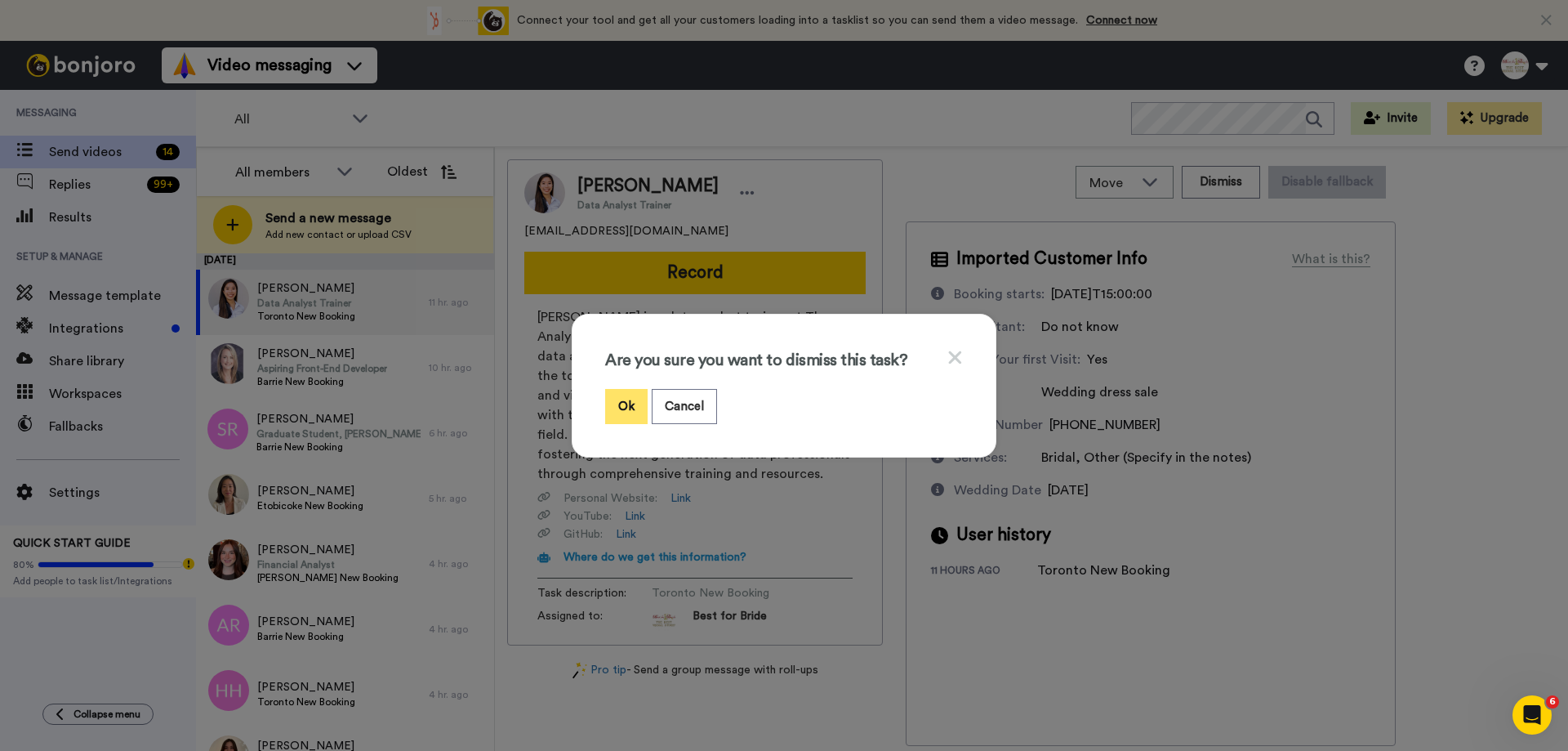
click at [617, 398] on button "Ok" at bounding box center [626, 406] width 43 height 35
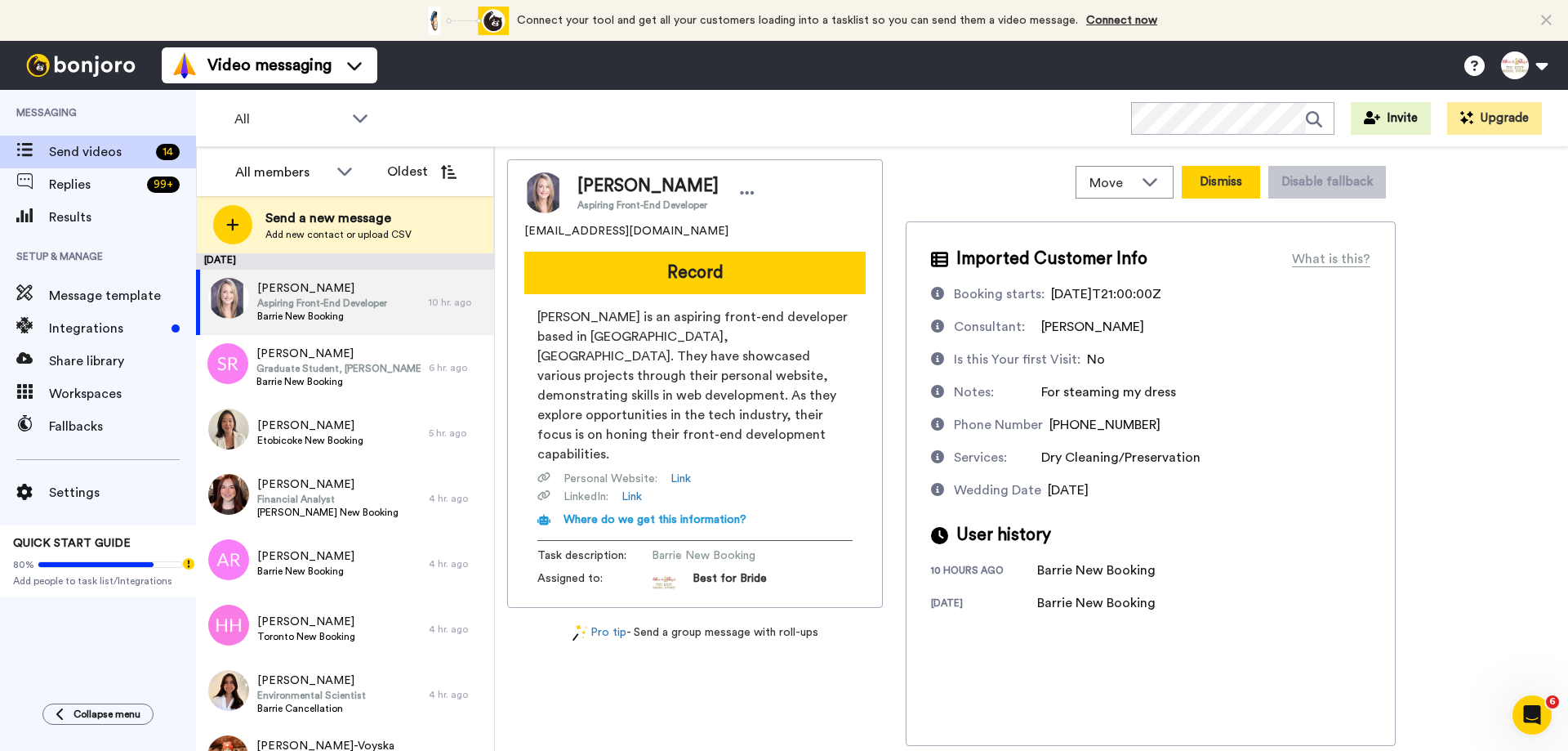
click at [1230, 184] on button "Dismiss" at bounding box center [1220, 182] width 78 height 33
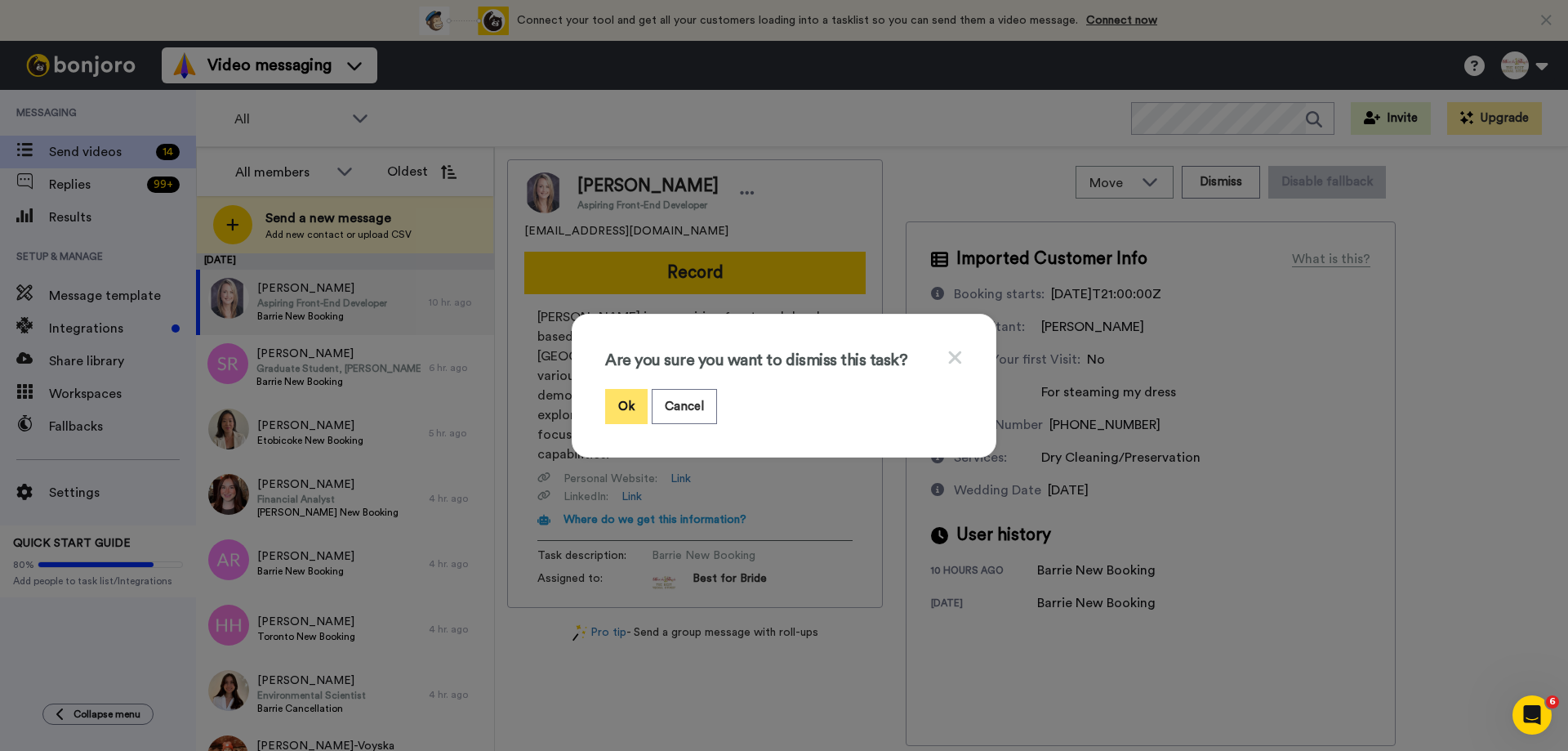
click at [628, 406] on button "Ok" at bounding box center [626, 406] width 43 height 35
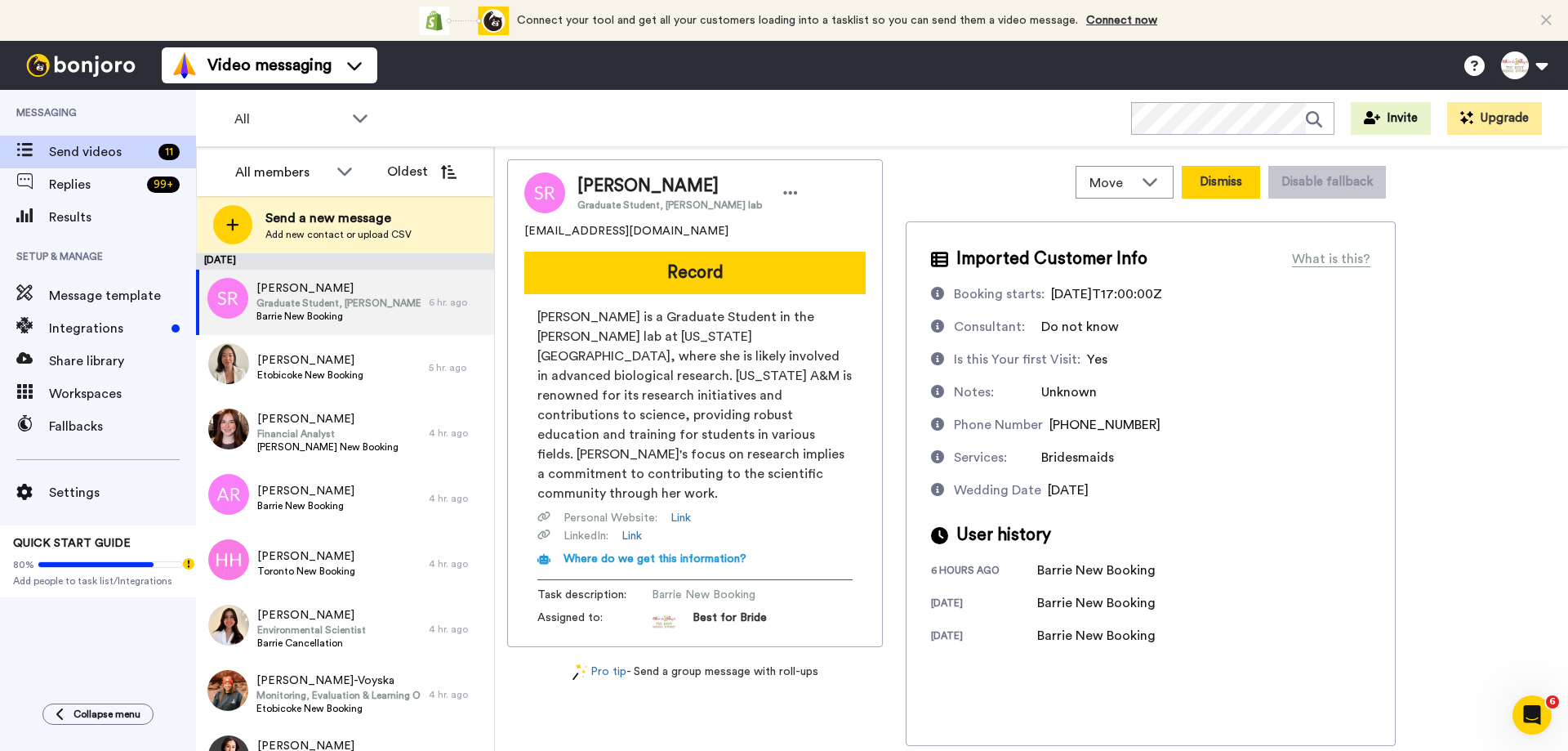
click at [1224, 180] on button "Dismiss" at bounding box center [1220, 182] width 78 height 33
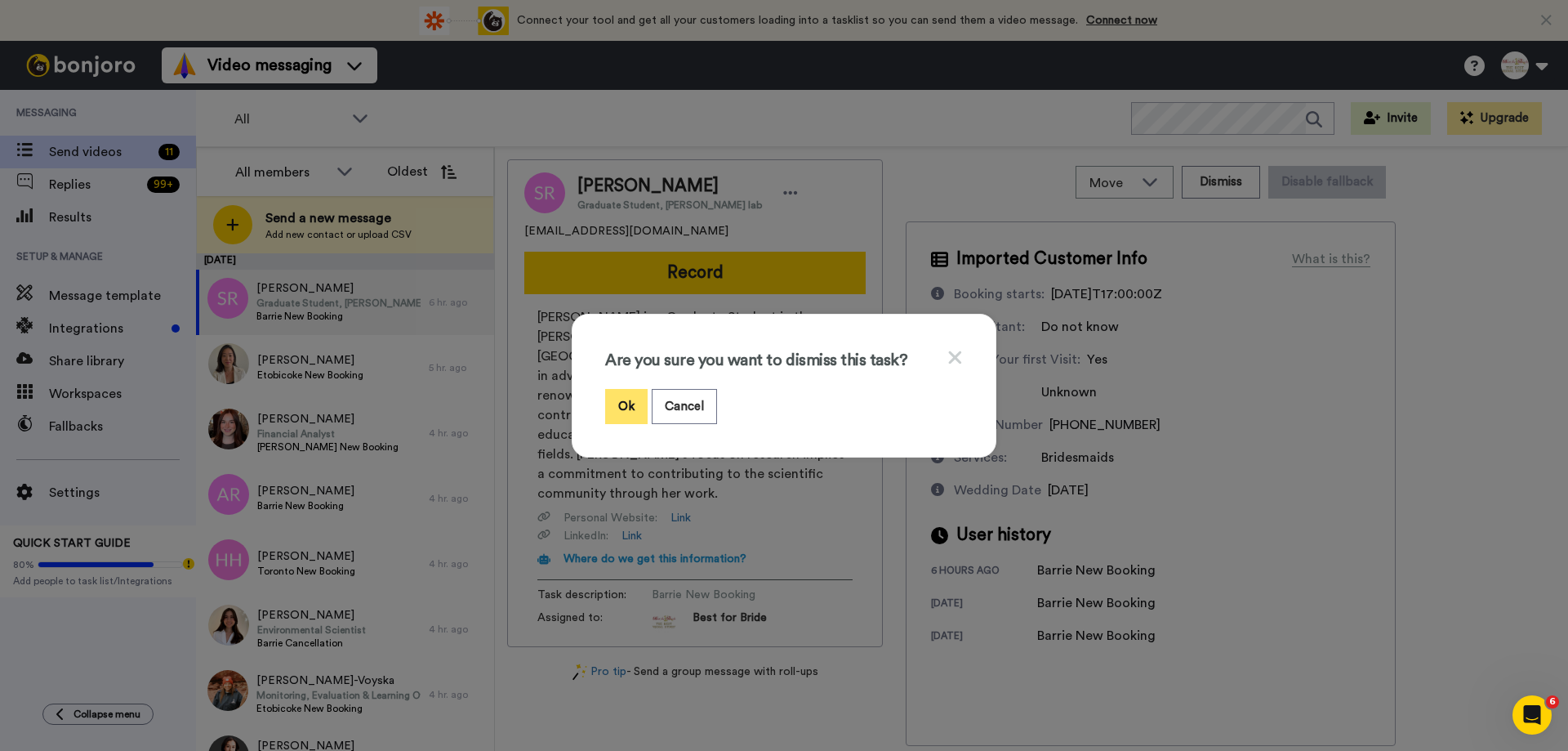
click at [625, 397] on button "Ok" at bounding box center [626, 406] width 43 height 35
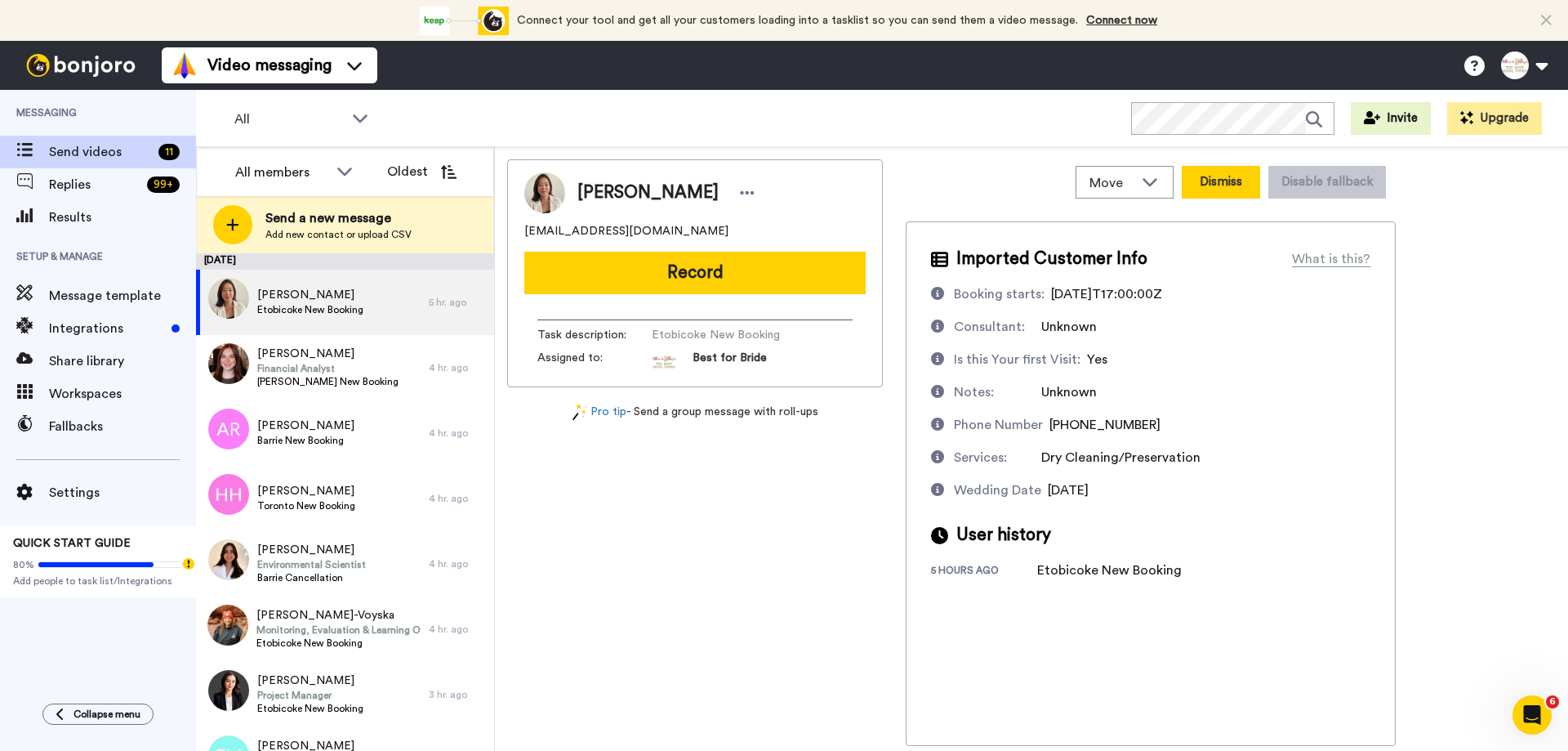
click at [1218, 183] on button "Dismiss" at bounding box center [1220, 182] width 78 height 33
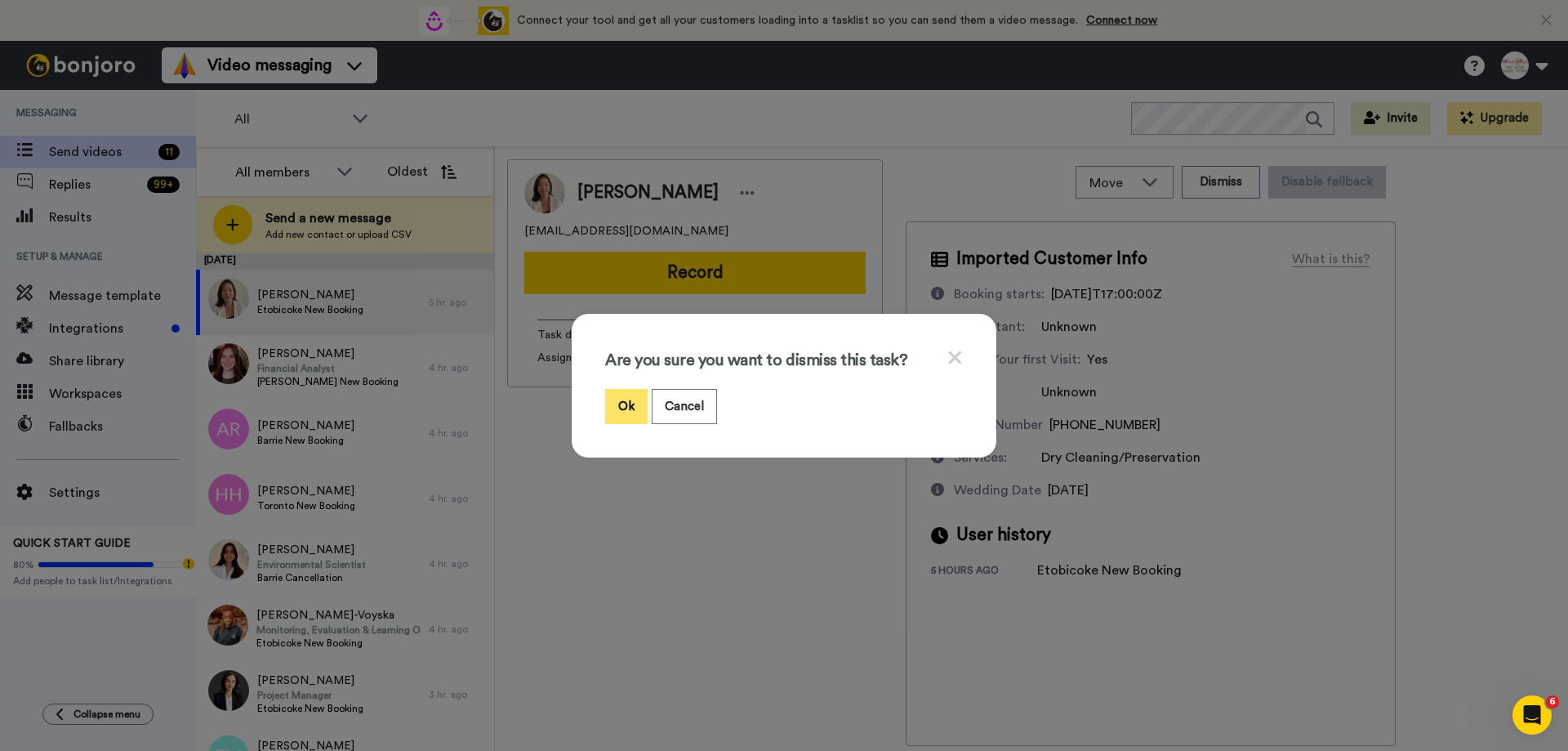
click at [625, 402] on button "Ok" at bounding box center [626, 406] width 43 height 35
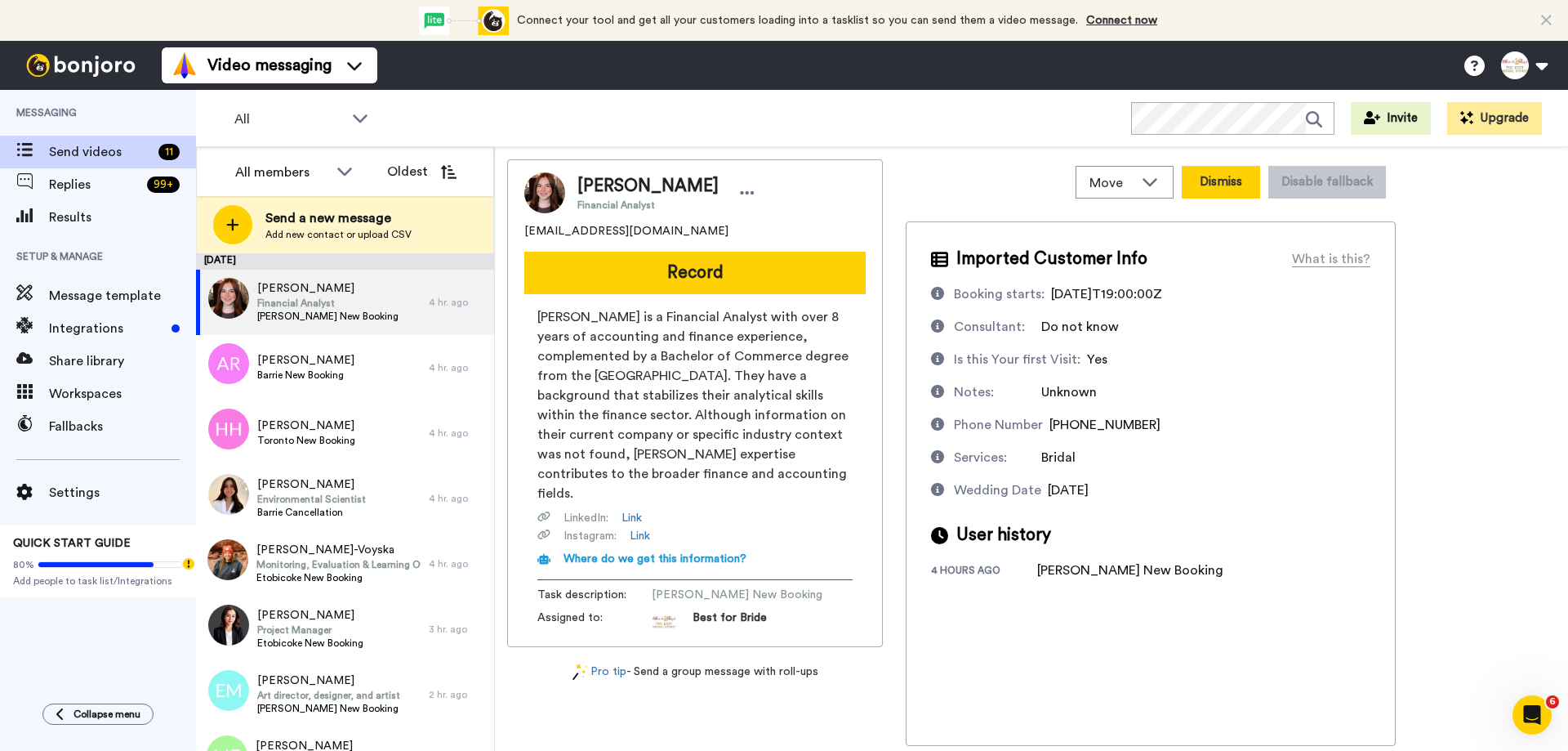
click at [1211, 184] on button "Dismiss" at bounding box center [1220, 182] width 78 height 33
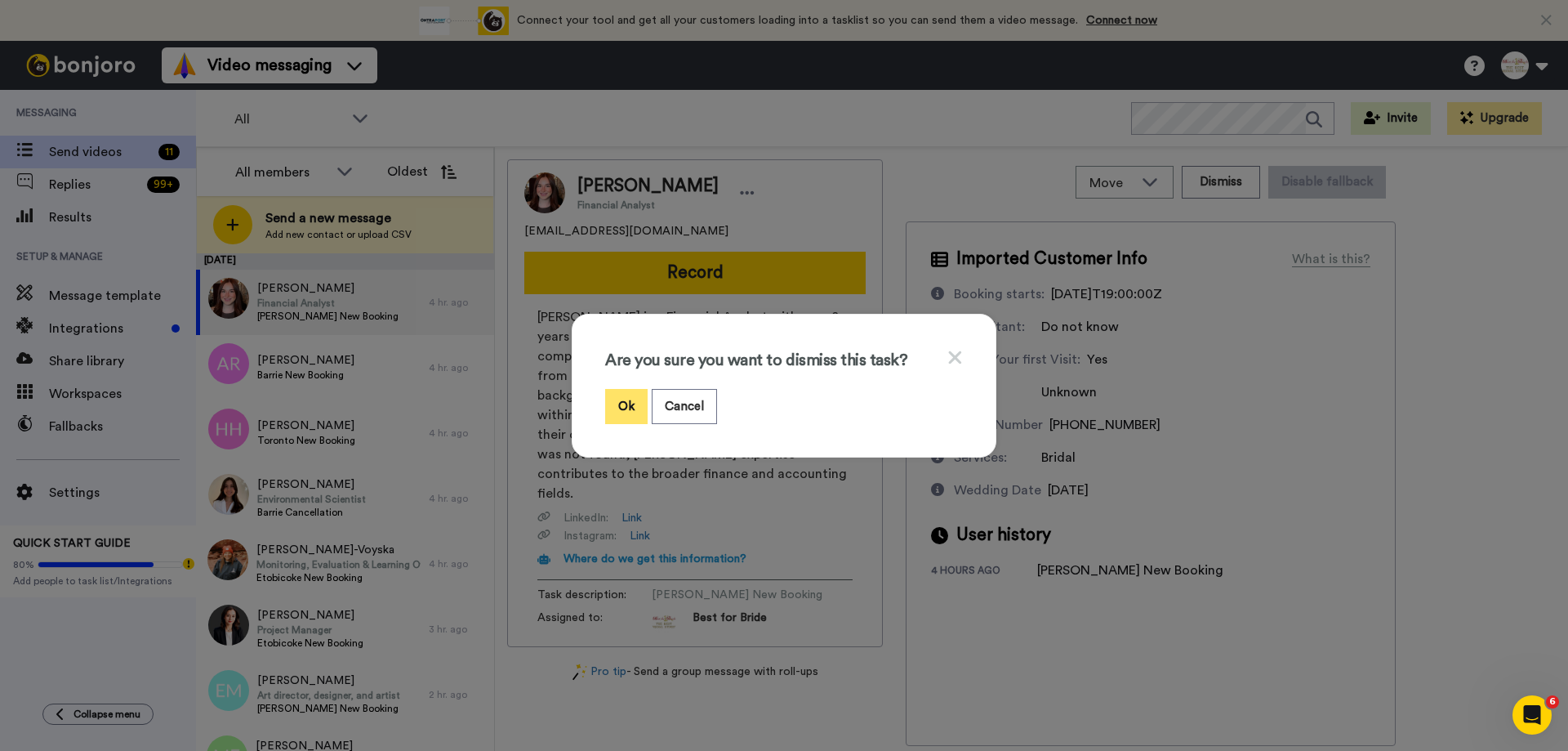
click at [619, 397] on button "Ok" at bounding box center [626, 406] width 43 height 35
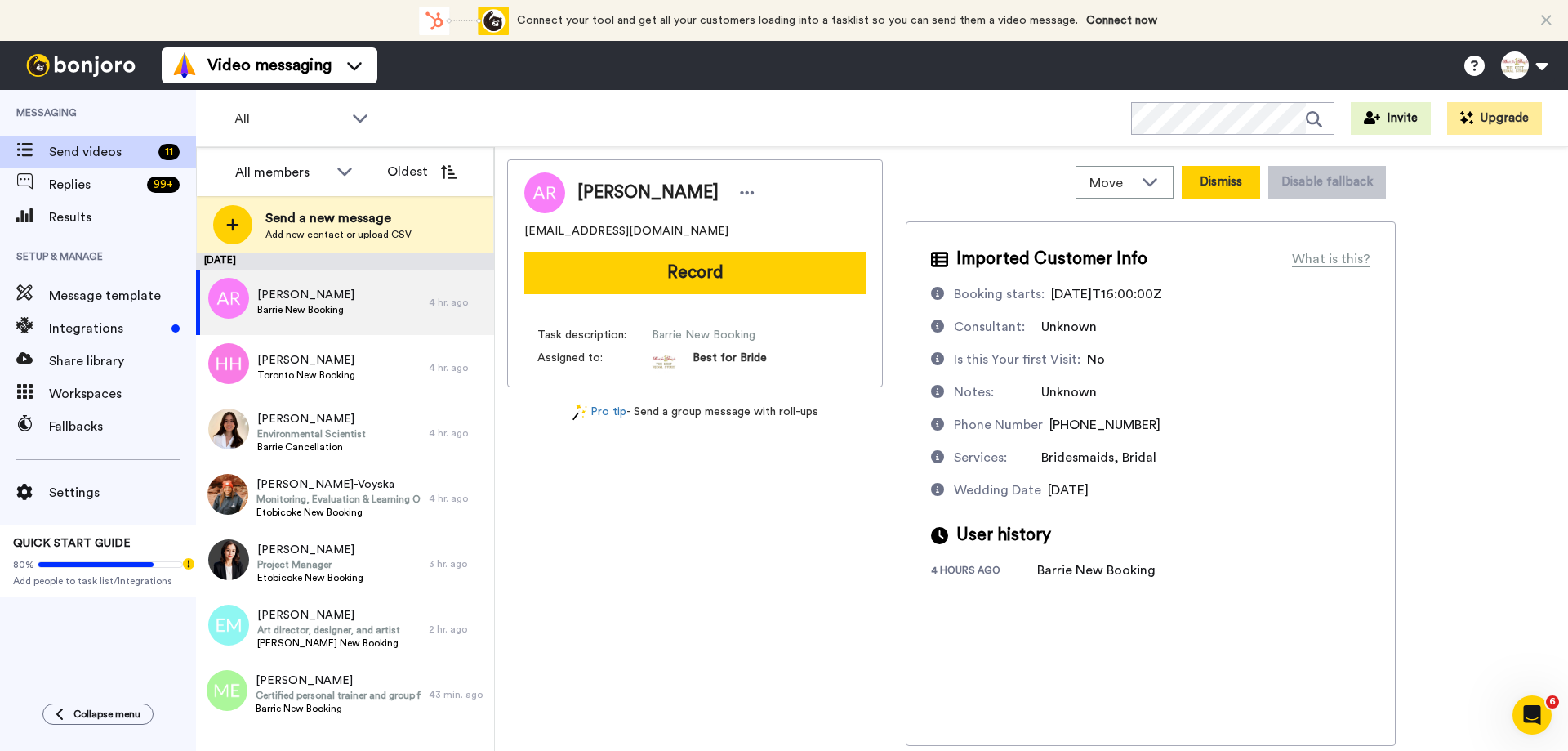
click at [1217, 181] on button "Dismiss" at bounding box center [1220, 182] width 78 height 33
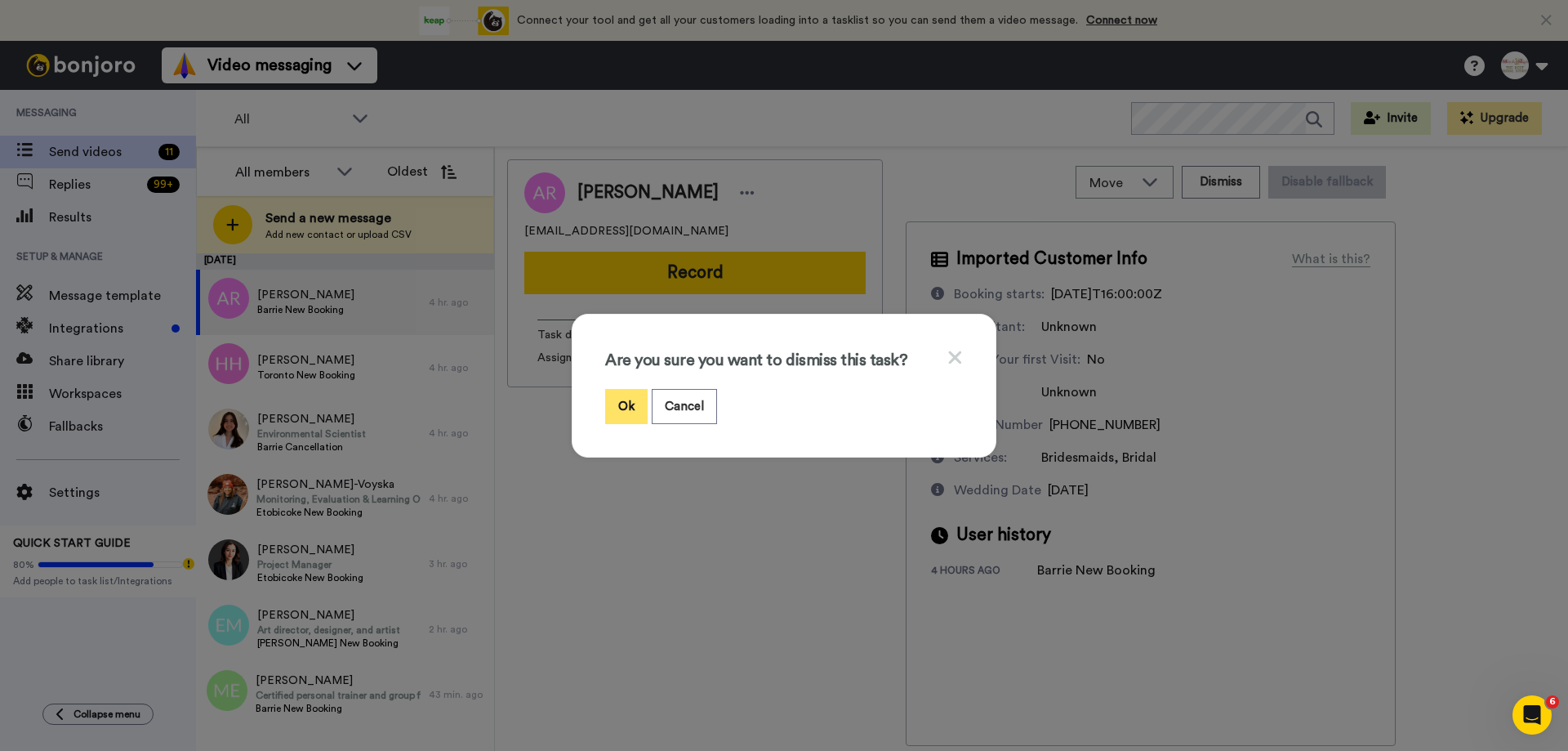
click at [624, 403] on button "Ok" at bounding box center [626, 406] width 43 height 35
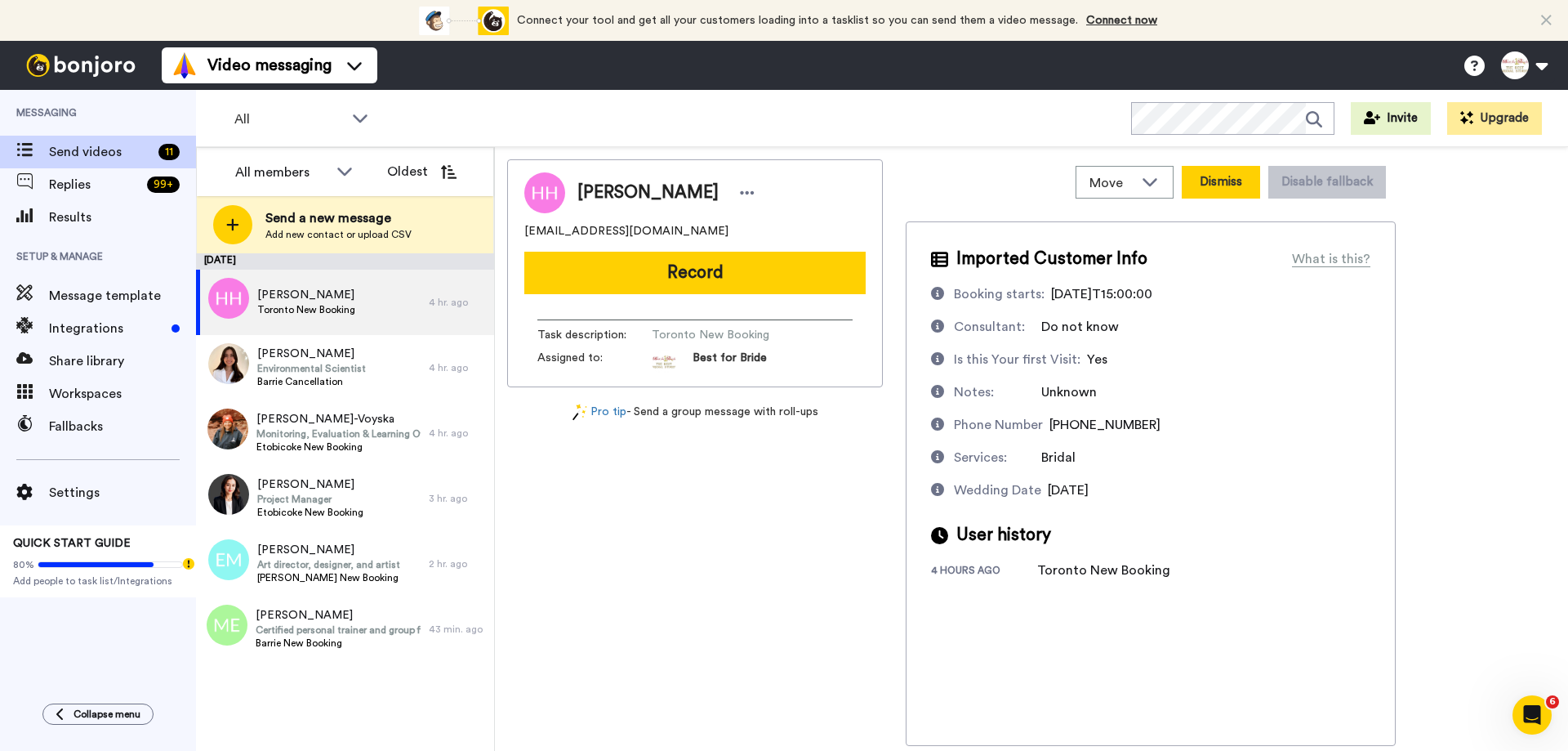
click at [1237, 183] on button "Dismiss" at bounding box center [1220, 182] width 78 height 33
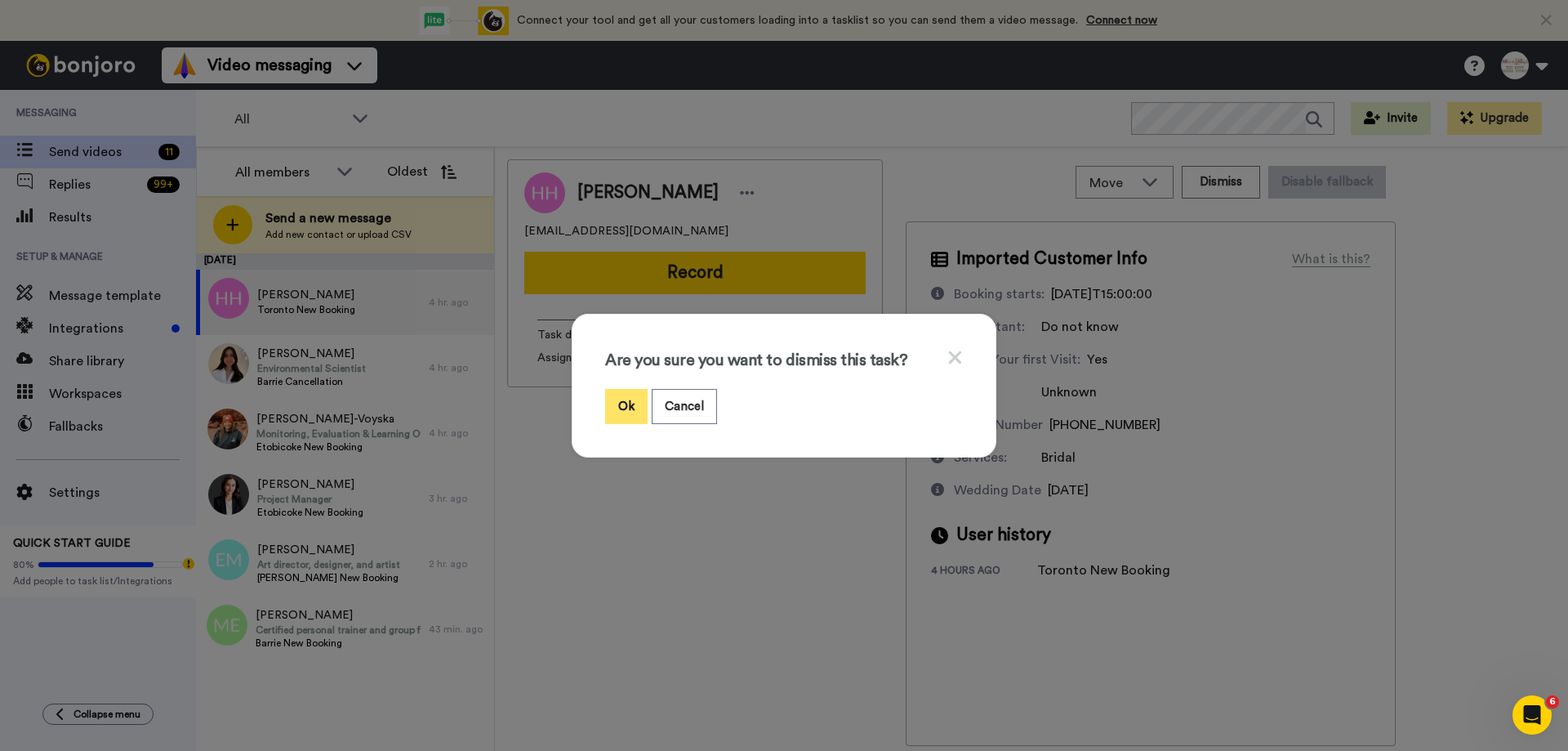
click at [626, 408] on button "Ok" at bounding box center [626, 406] width 43 height 35
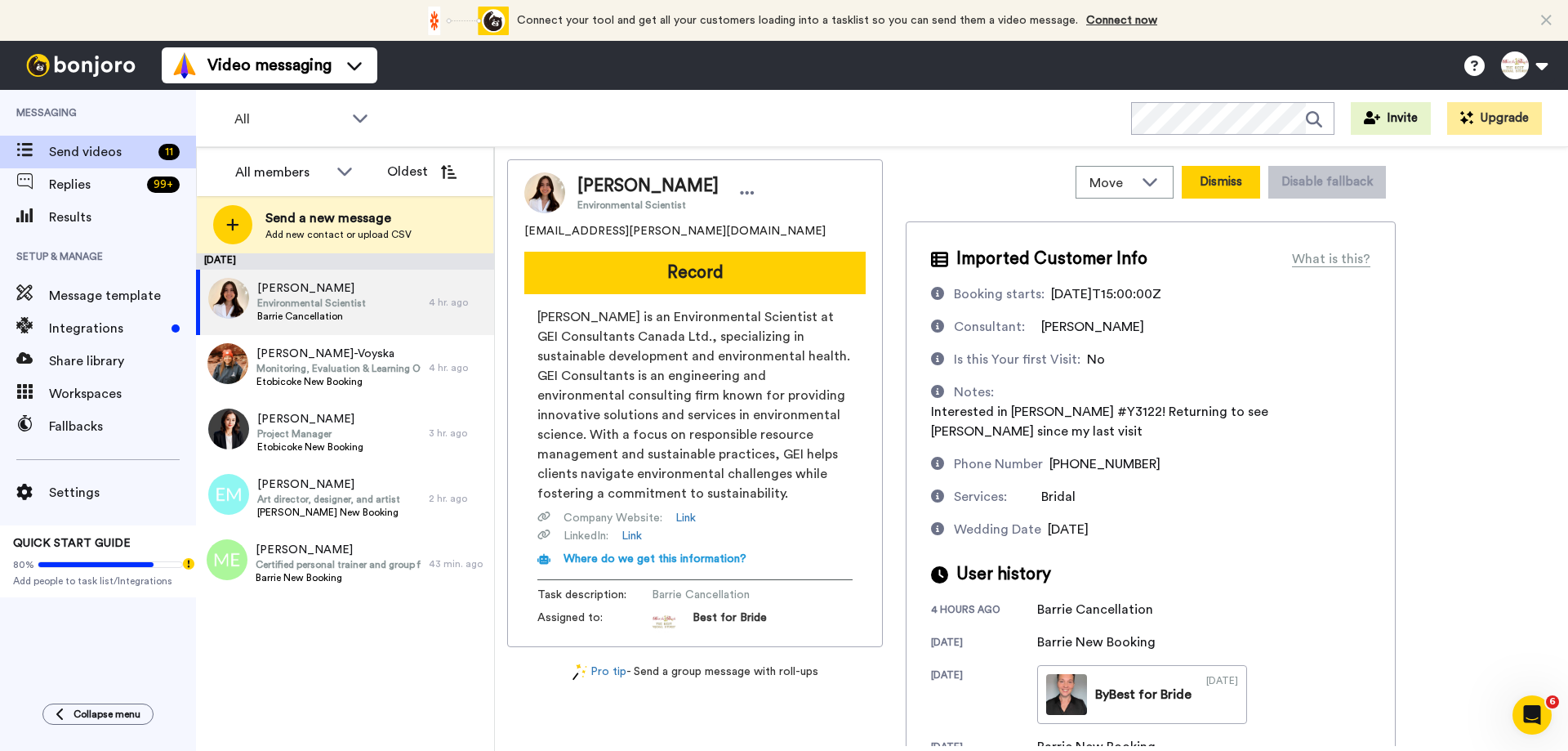
click at [1229, 187] on button "Dismiss" at bounding box center [1220, 182] width 78 height 33
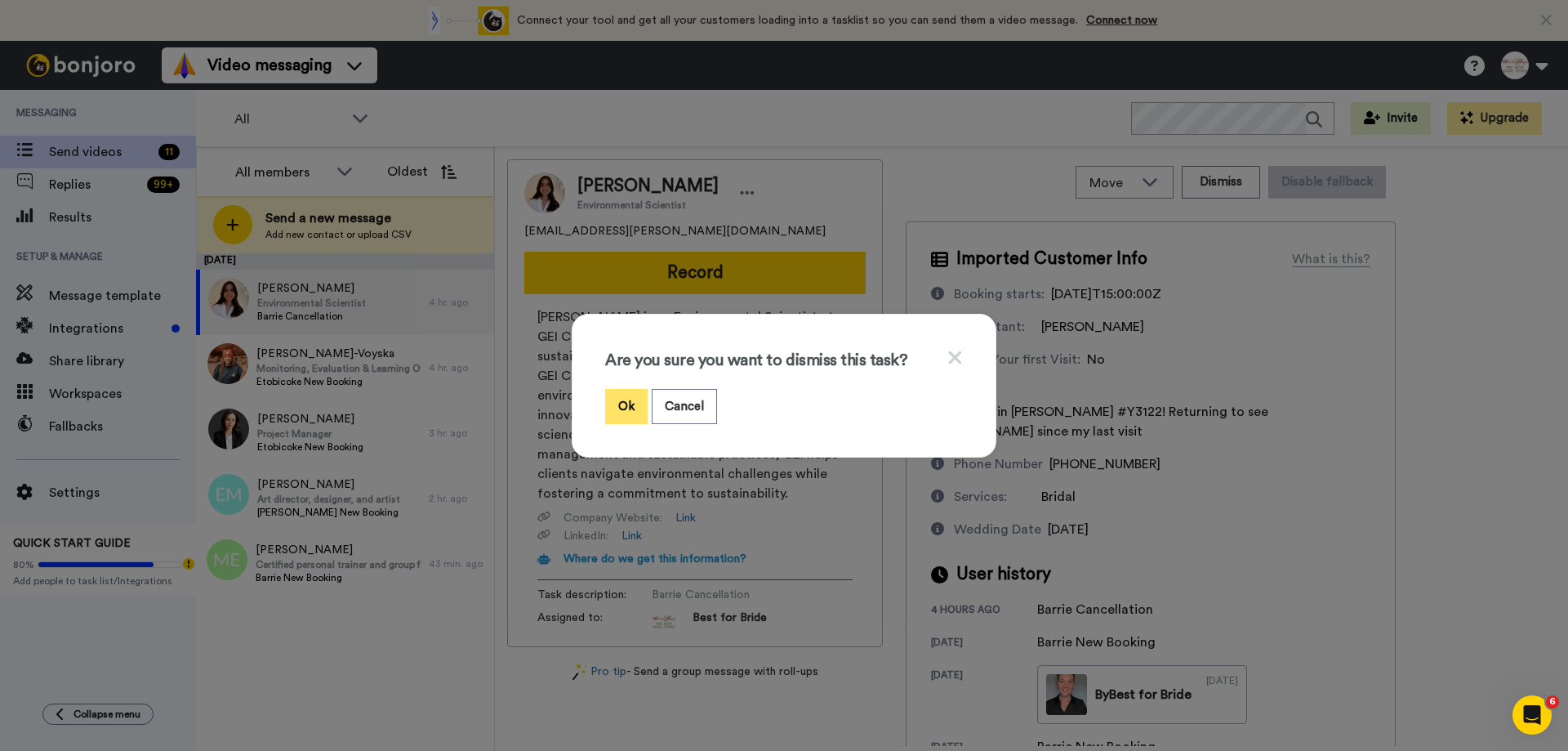
click at [616, 407] on button "Ok" at bounding box center [626, 406] width 43 height 35
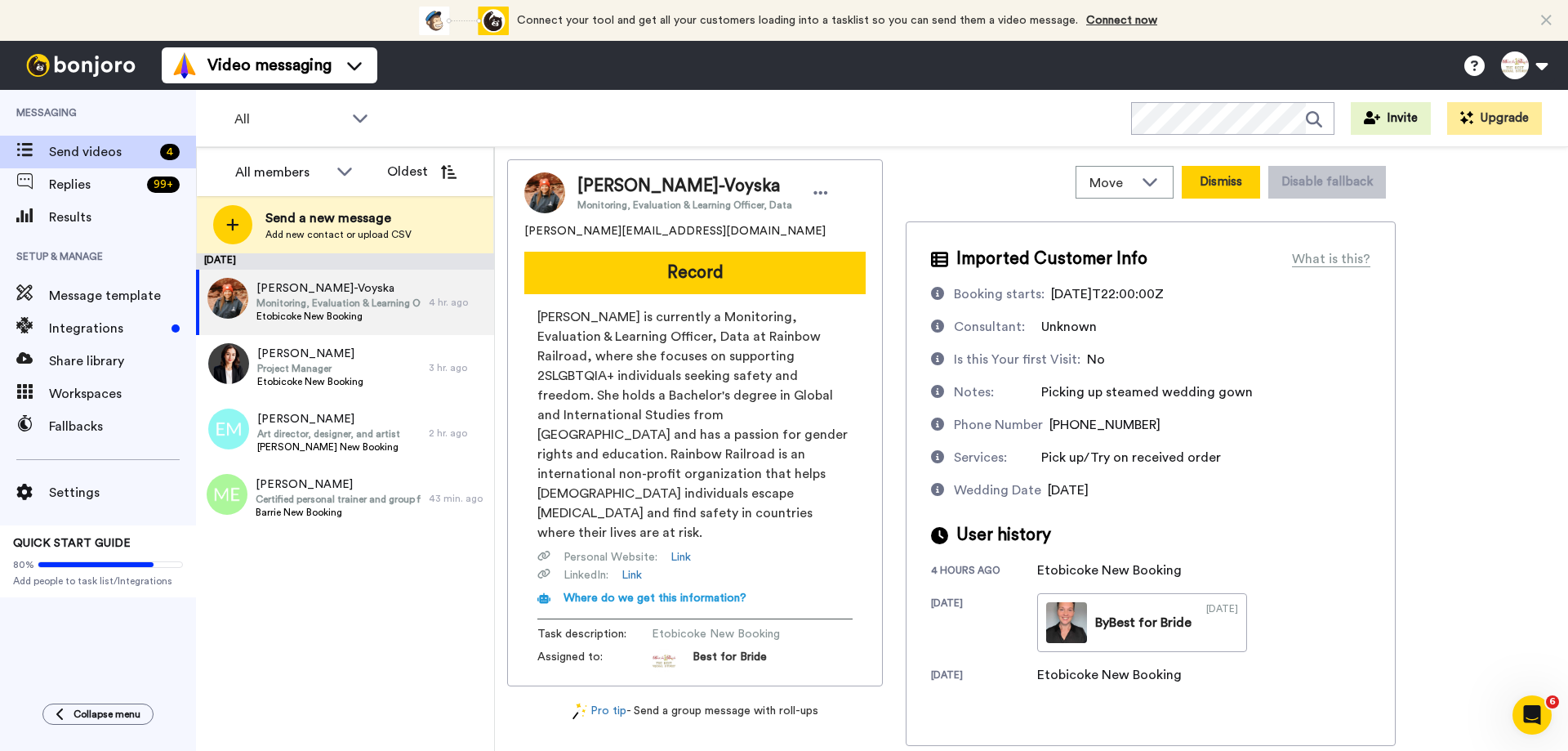
click at [1215, 181] on button "Dismiss" at bounding box center [1220, 182] width 78 height 33
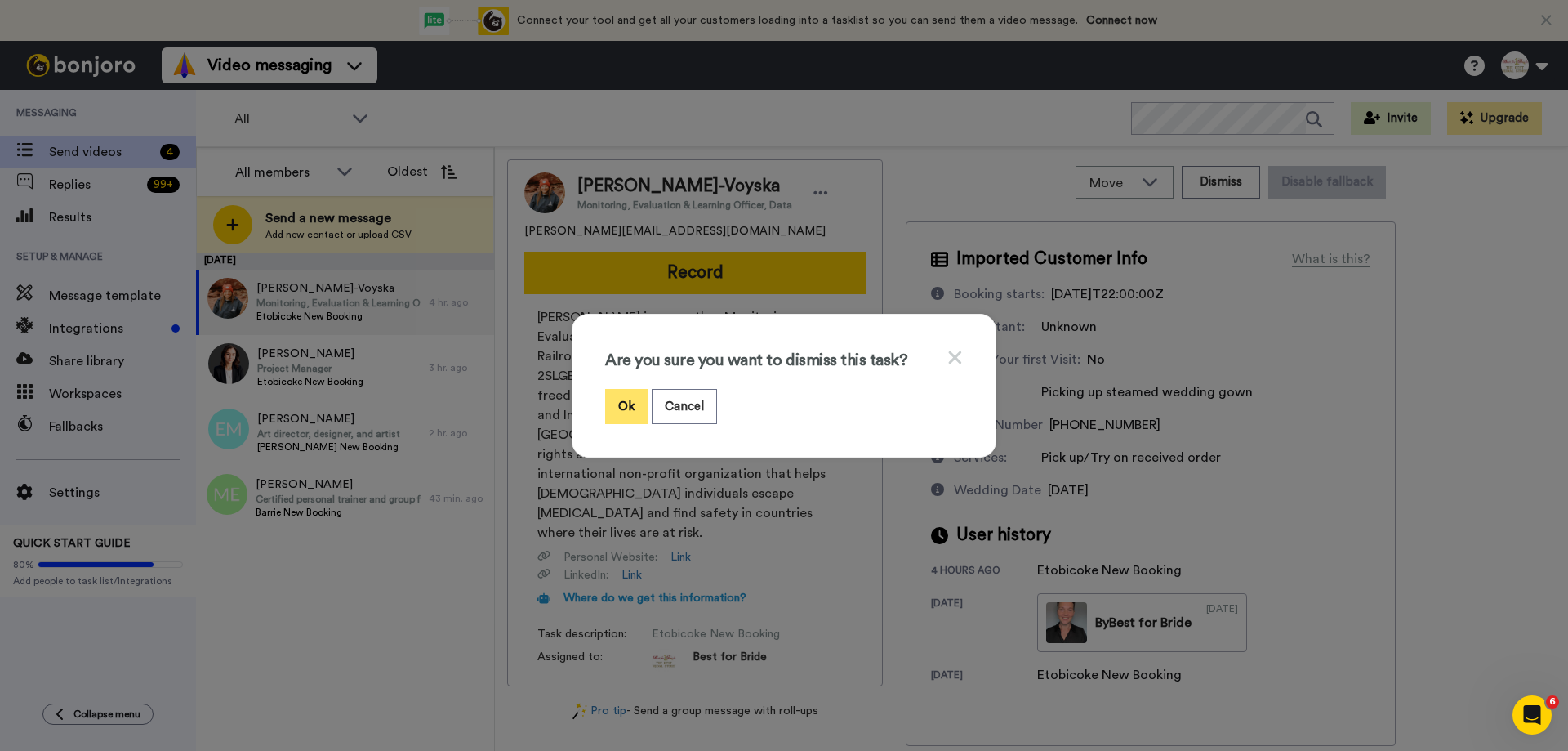
click at [606, 406] on button "Ok" at bounding box center [626, 406] width 43 height 35
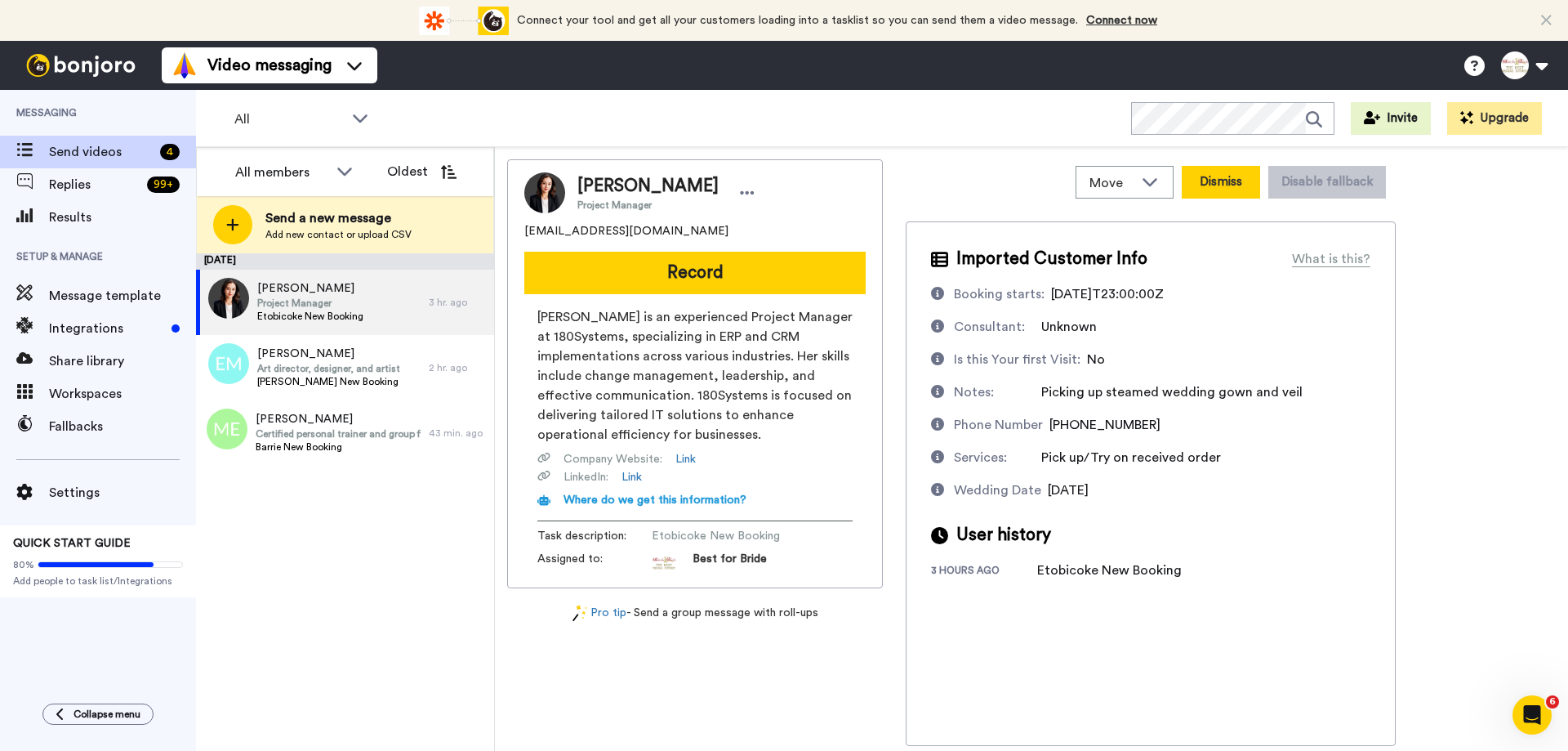
click at [1212, 186] on button "Dismiss" at bounding box center [1220, 182] width 78 height 33
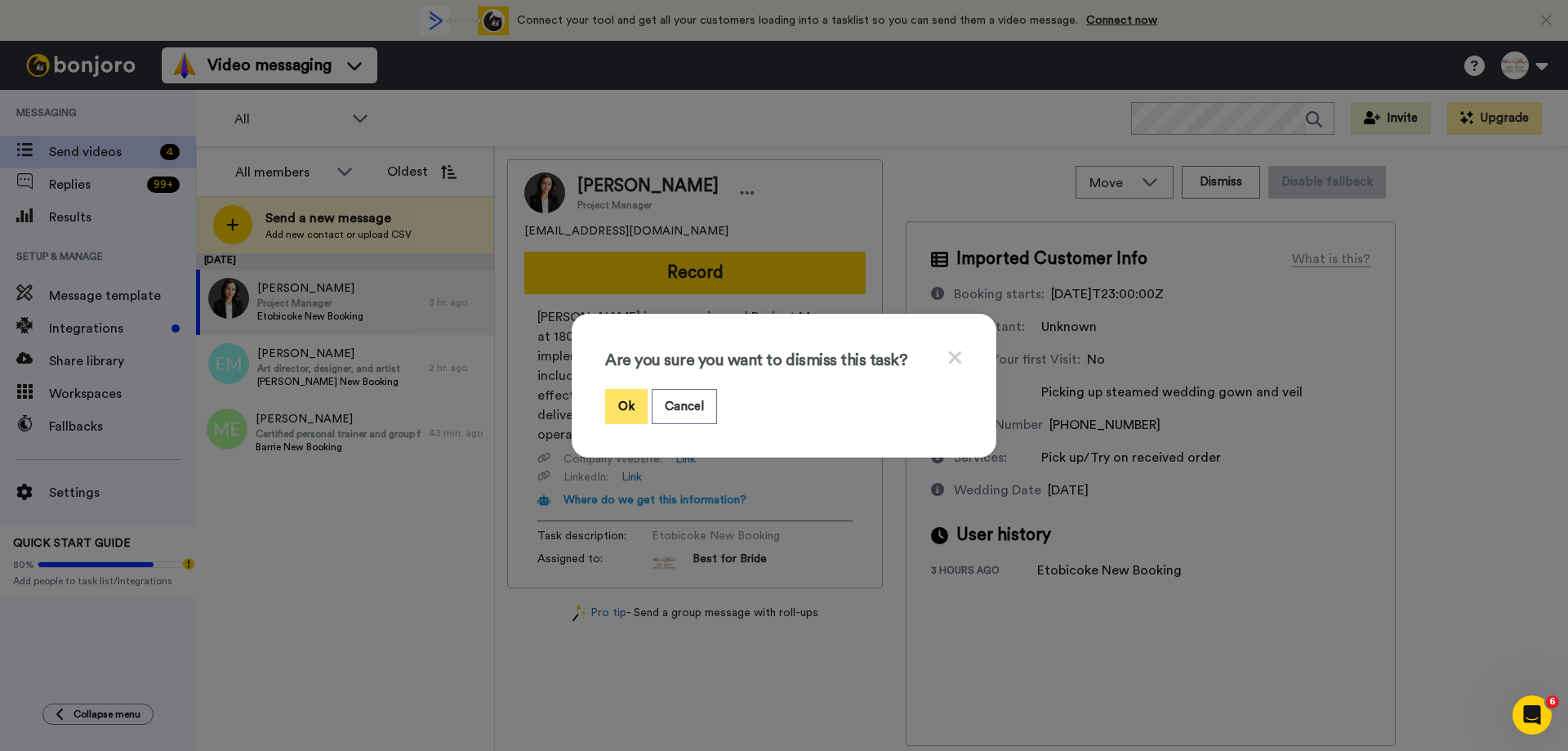
click at [621, 402] on button "Ok" at bounding box center [626, 406] width 43 height 35
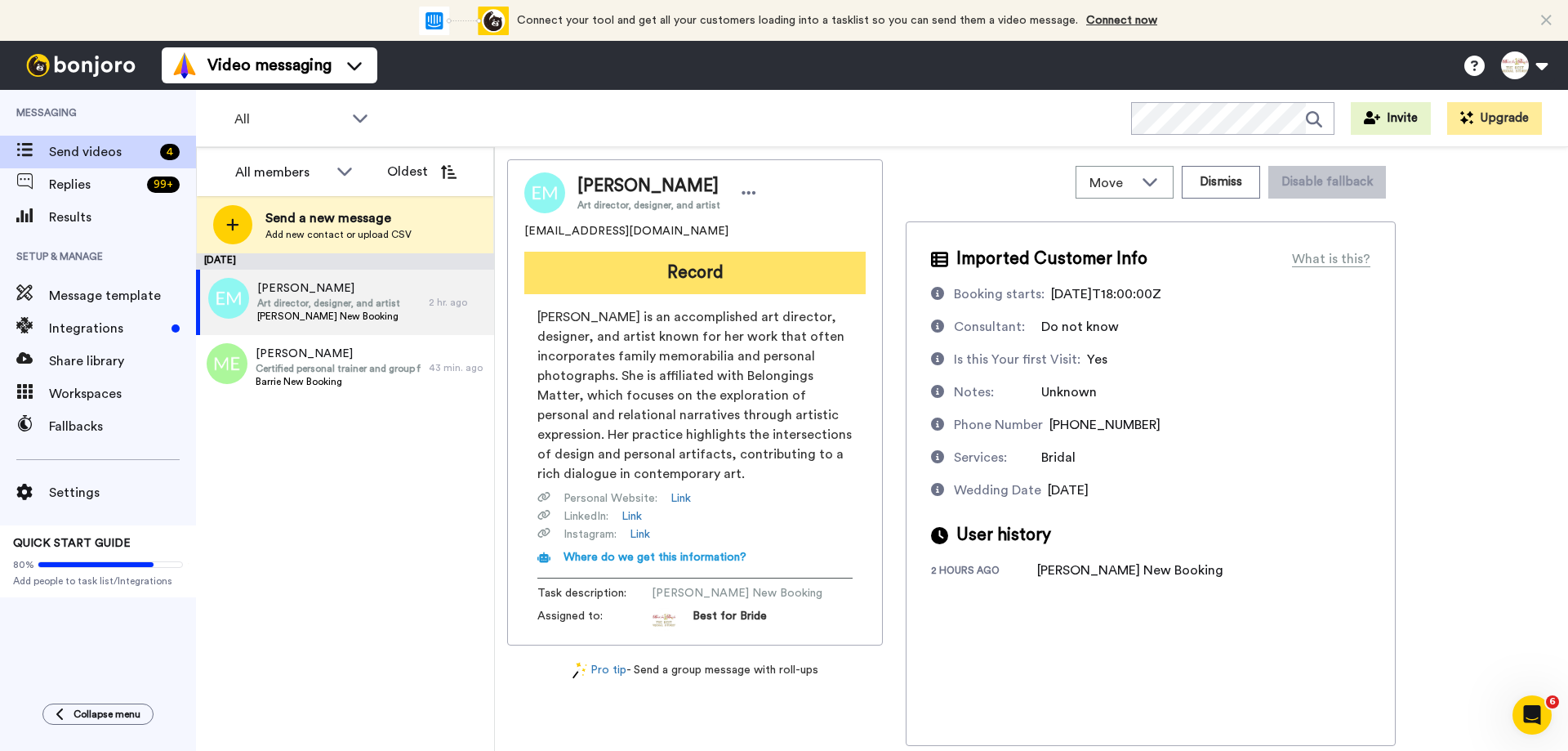
click at [700, 280] on button "Record" at bounding box center [695, 273] width 341 height 43
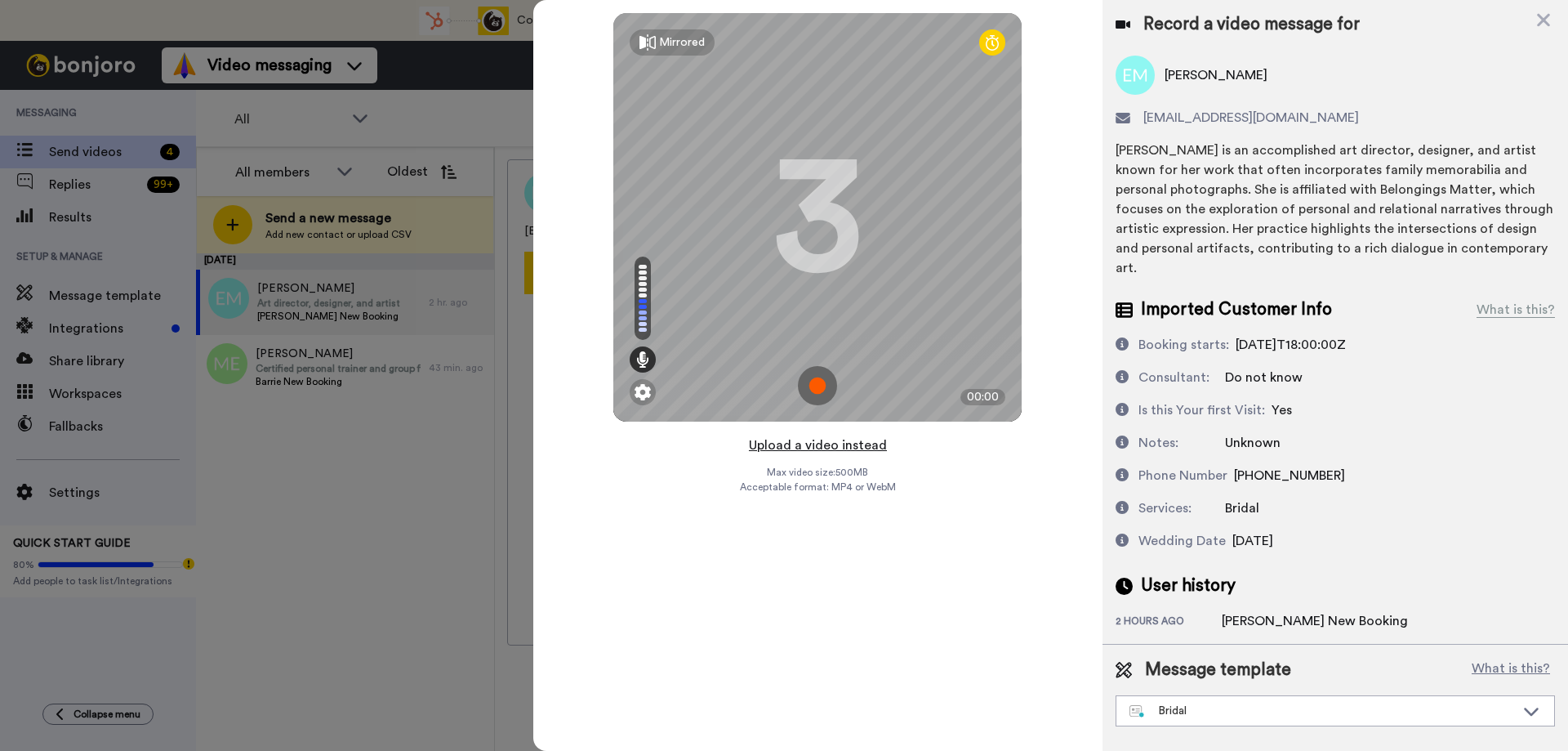
click at [811, 447] on button "Upload a video instead" at bounding box center [817, 445] width 147 height 21
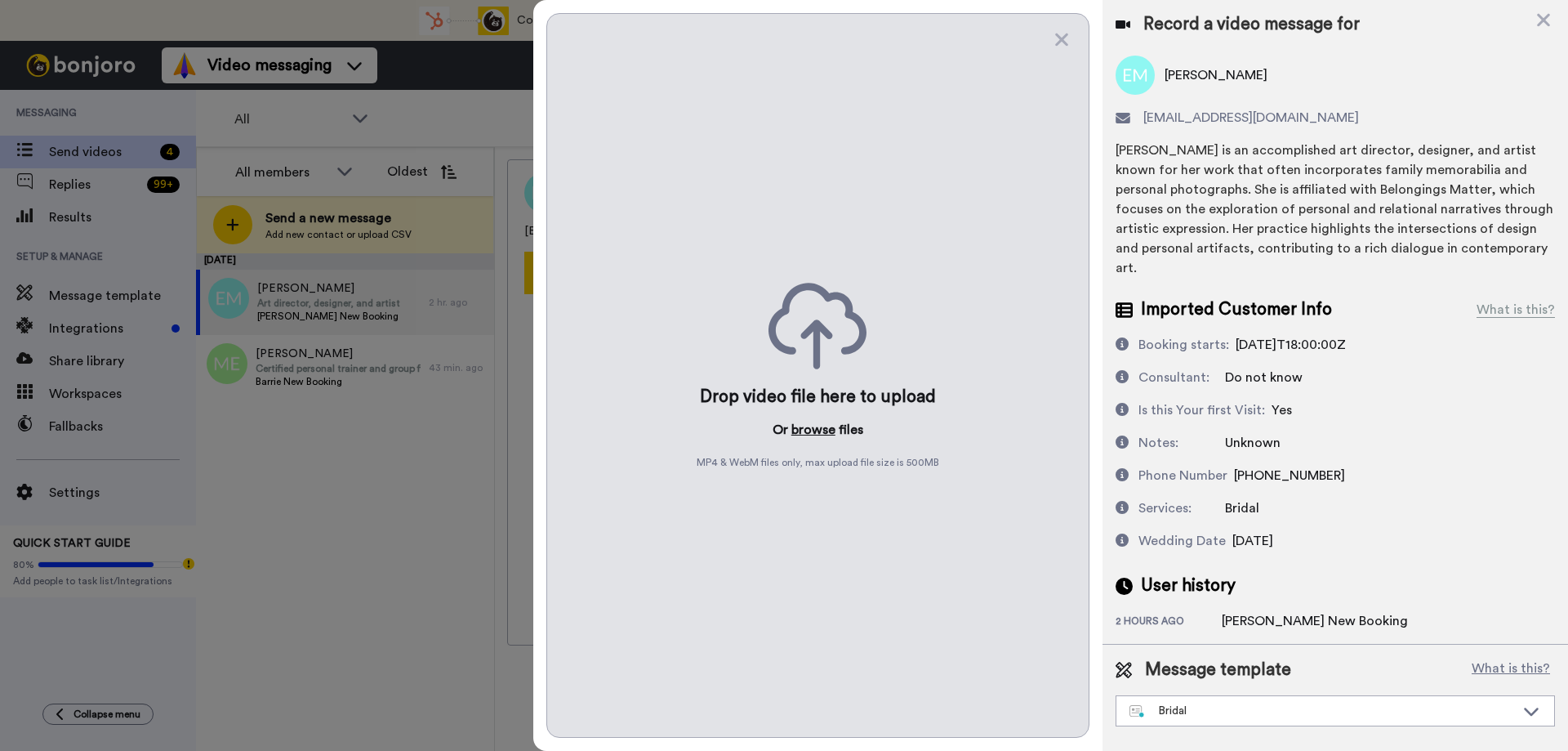
click at [816, 430] on button "browse" at bounding box center [812, 430] width 44 height 20
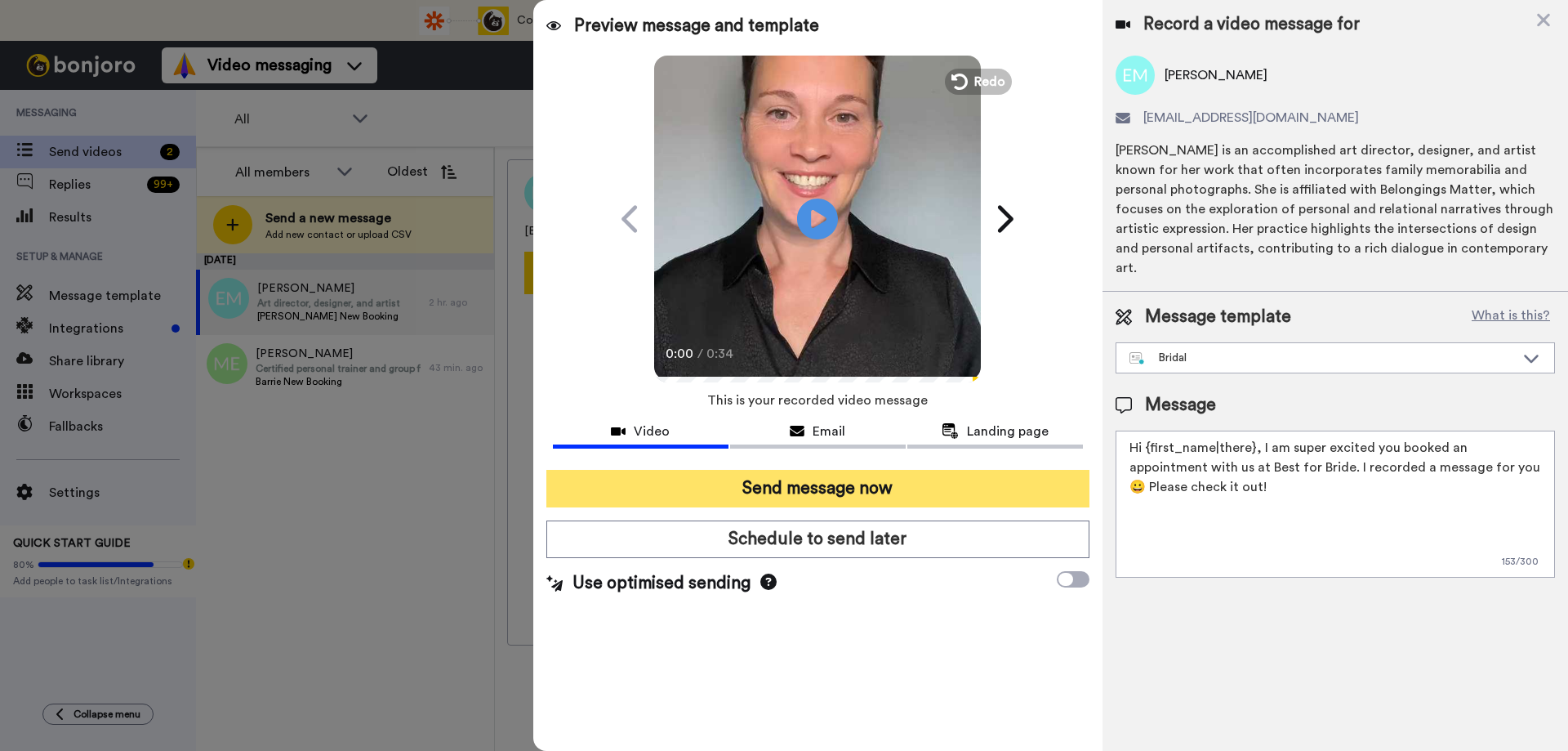
click at [793, 490] on button "Send message now" at bounding box center [818, 489] width 543 height 38
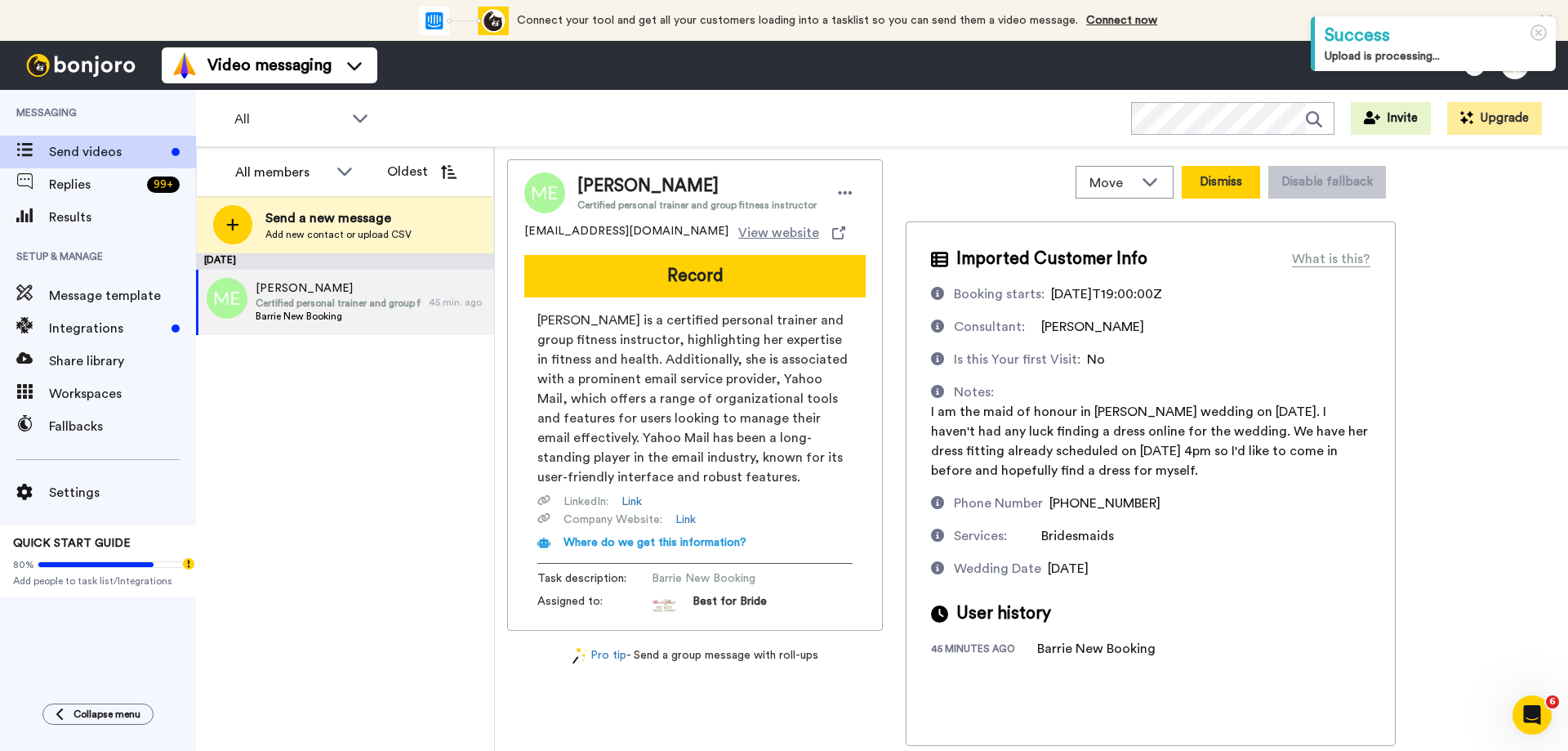
click at [1236, 187] on button "Dismiss" at bounding box center [1220, 182] width 78 height 33
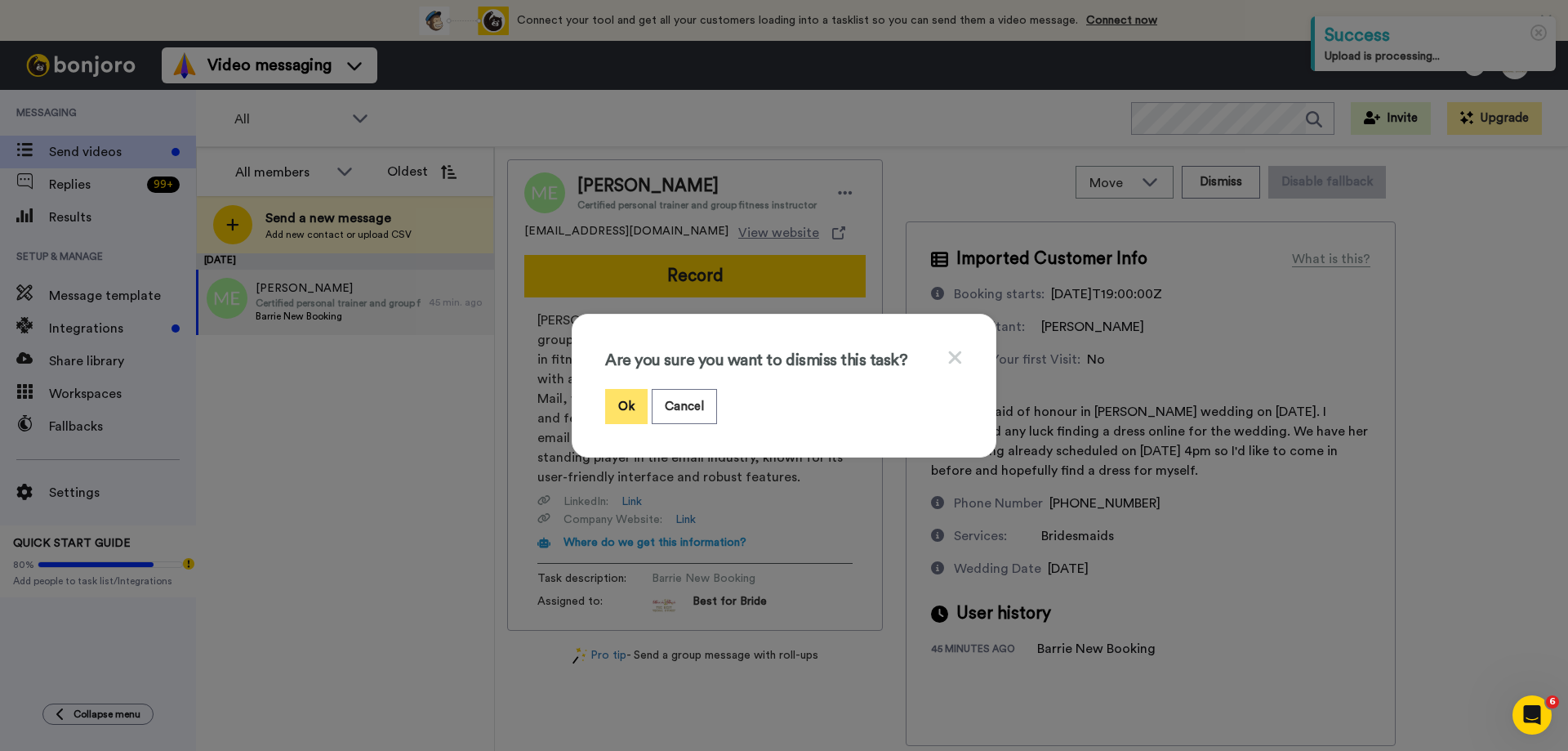
click at [619, 398] on button "Ok" at bounding box center [626, 406] width 43 height 35
